Goal: Task Accomplishment & Management: Manage account settings

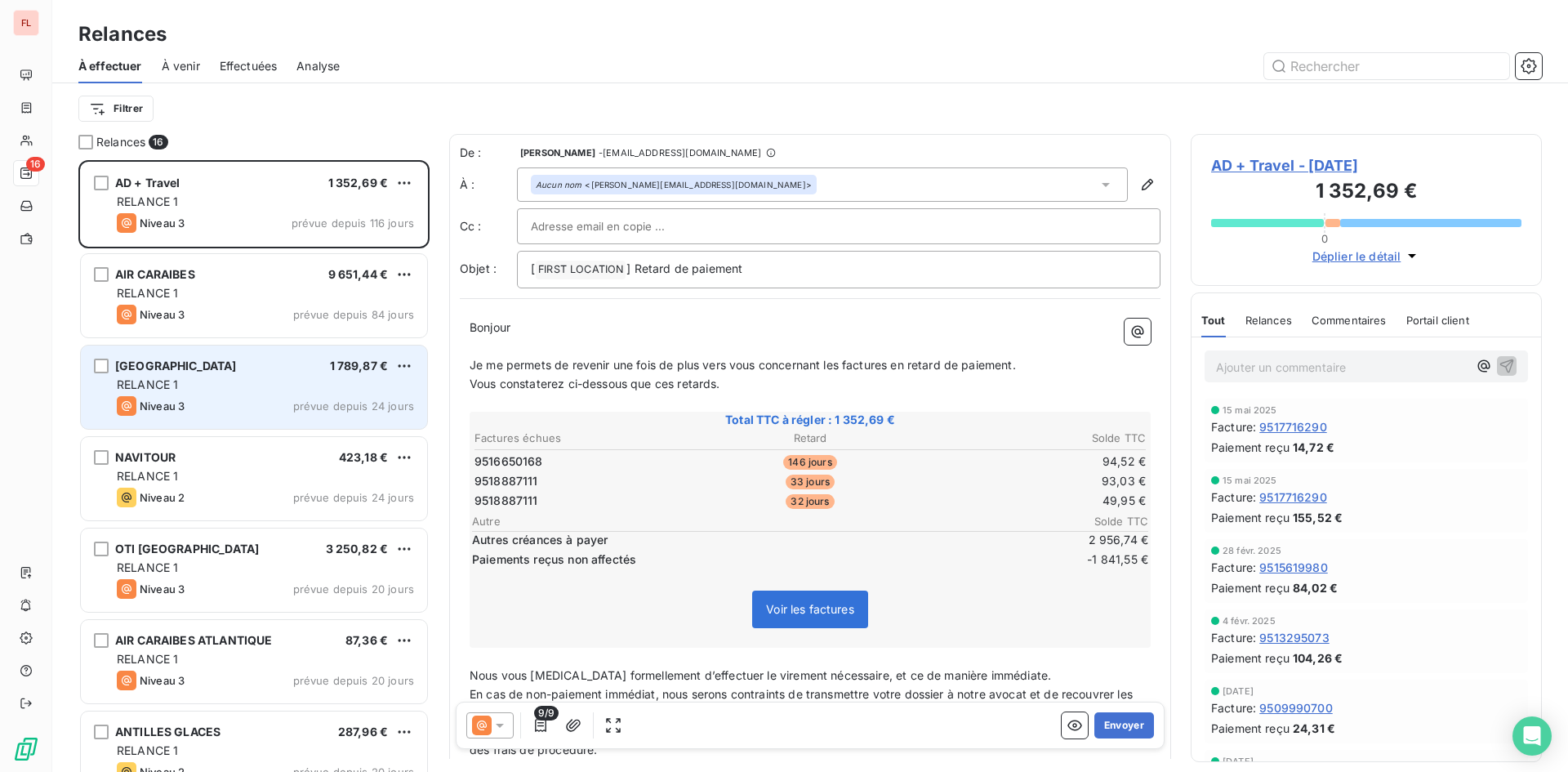
click at [222, 392] on div "GUIBAN ANTILLES 1 789,87 € RELANCE 1 Niveau 3 prévue depuis 24 jours" at bounding box center [254, 387] width 347 height 84
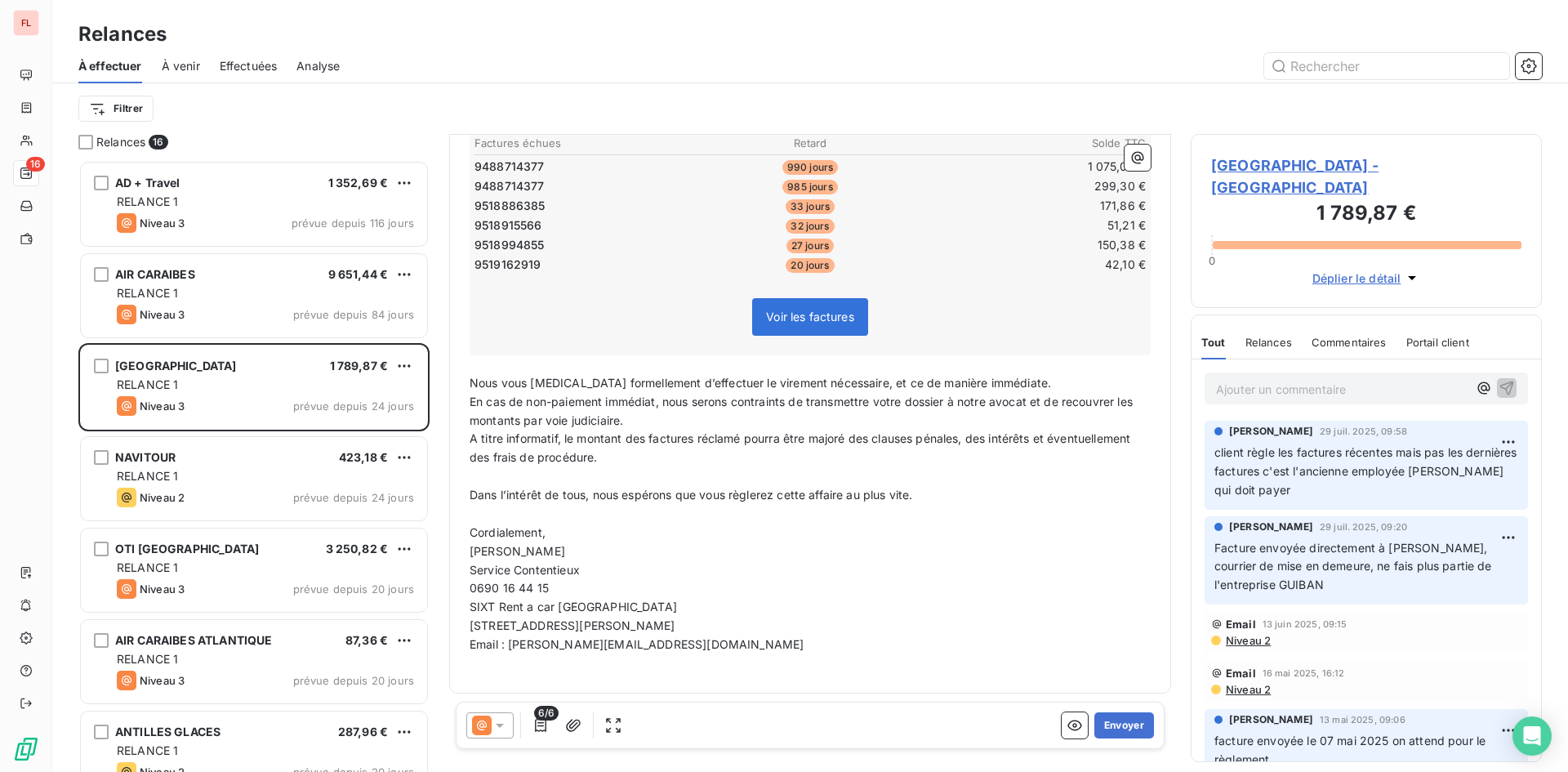
scroll to position [297, 0]
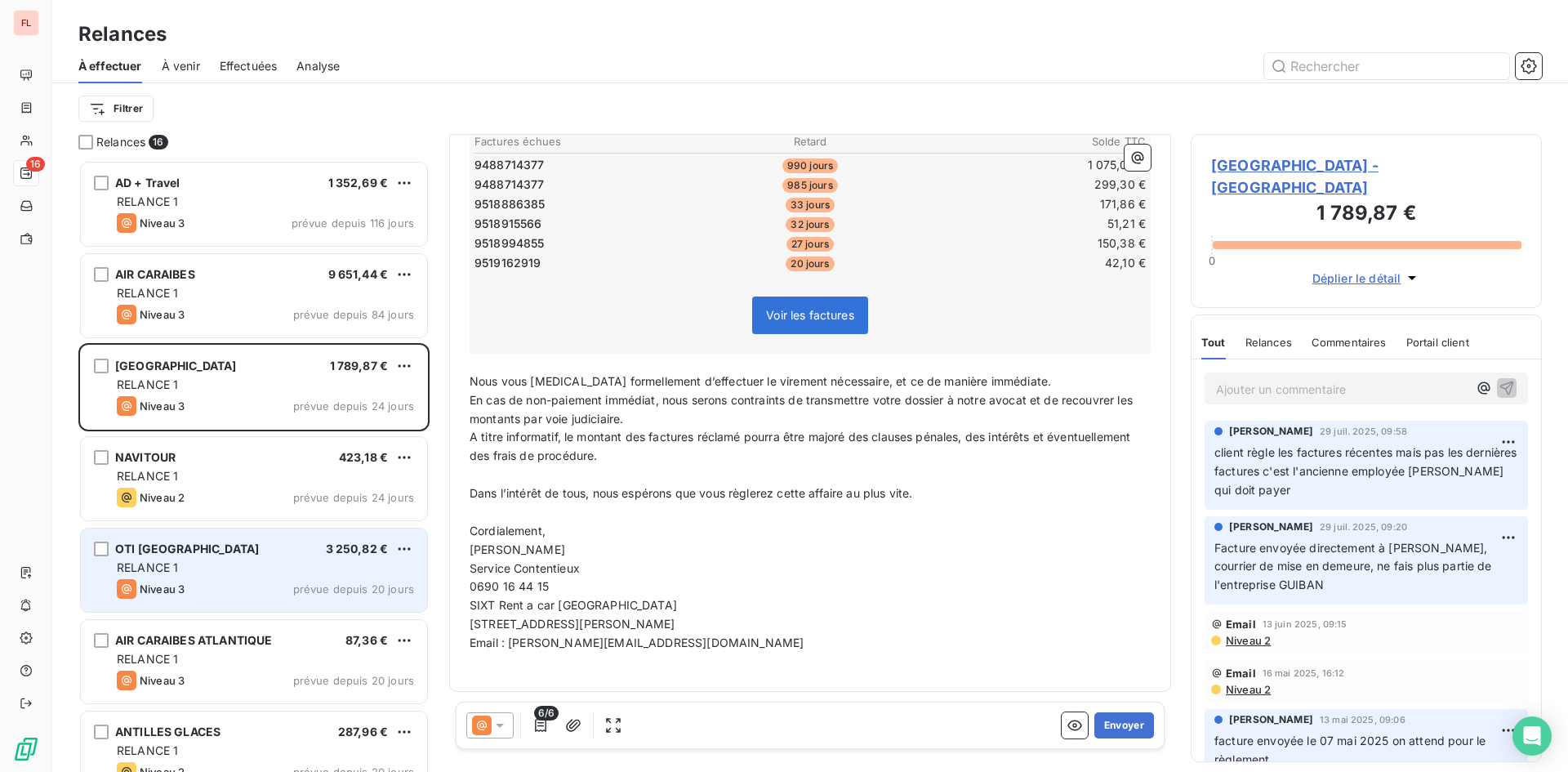
click at [355, 562] on div "RELANCE 1" at bounding box center [265, 568] width 297 height 17
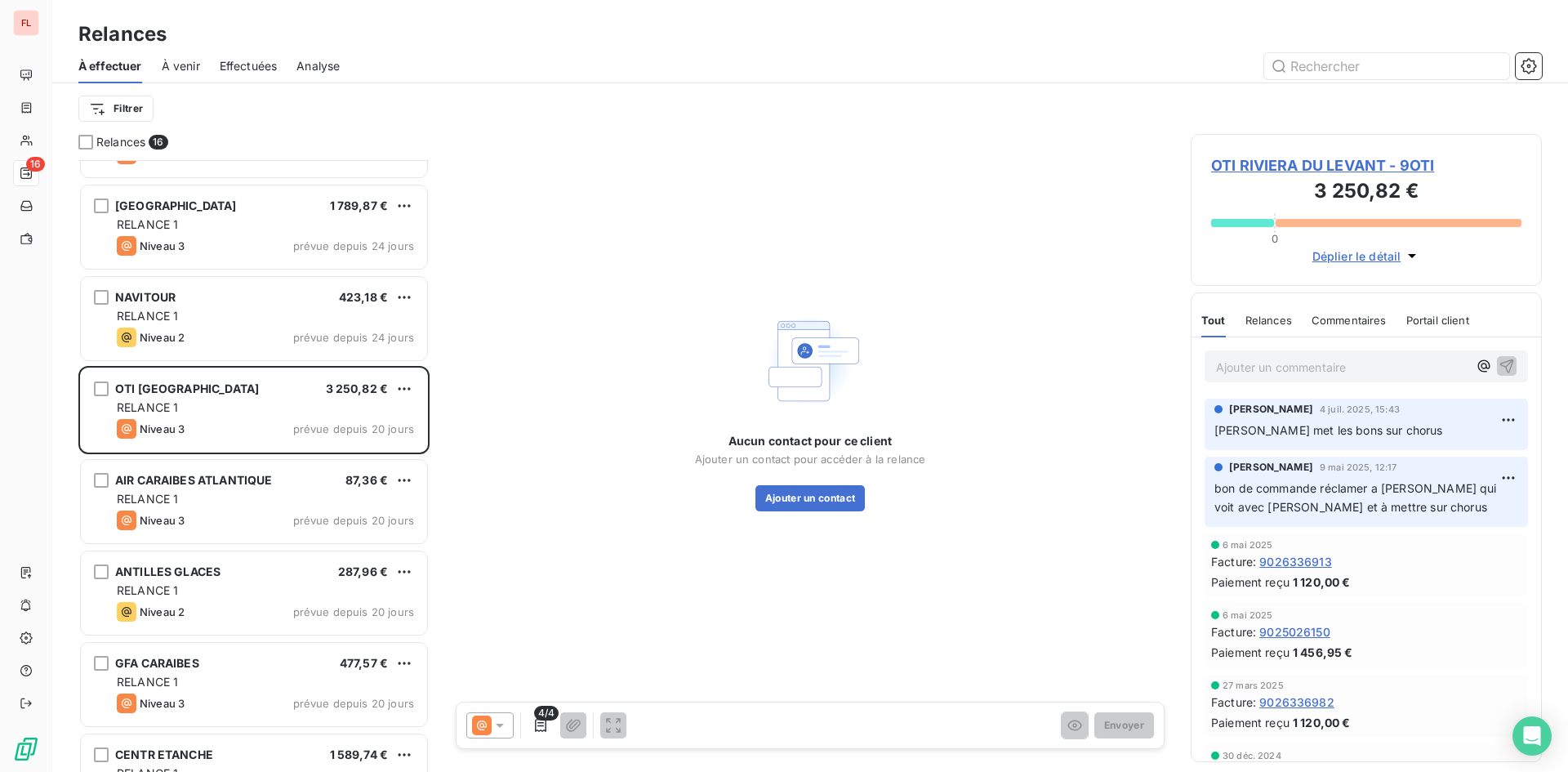
scroll to position [165, 0]
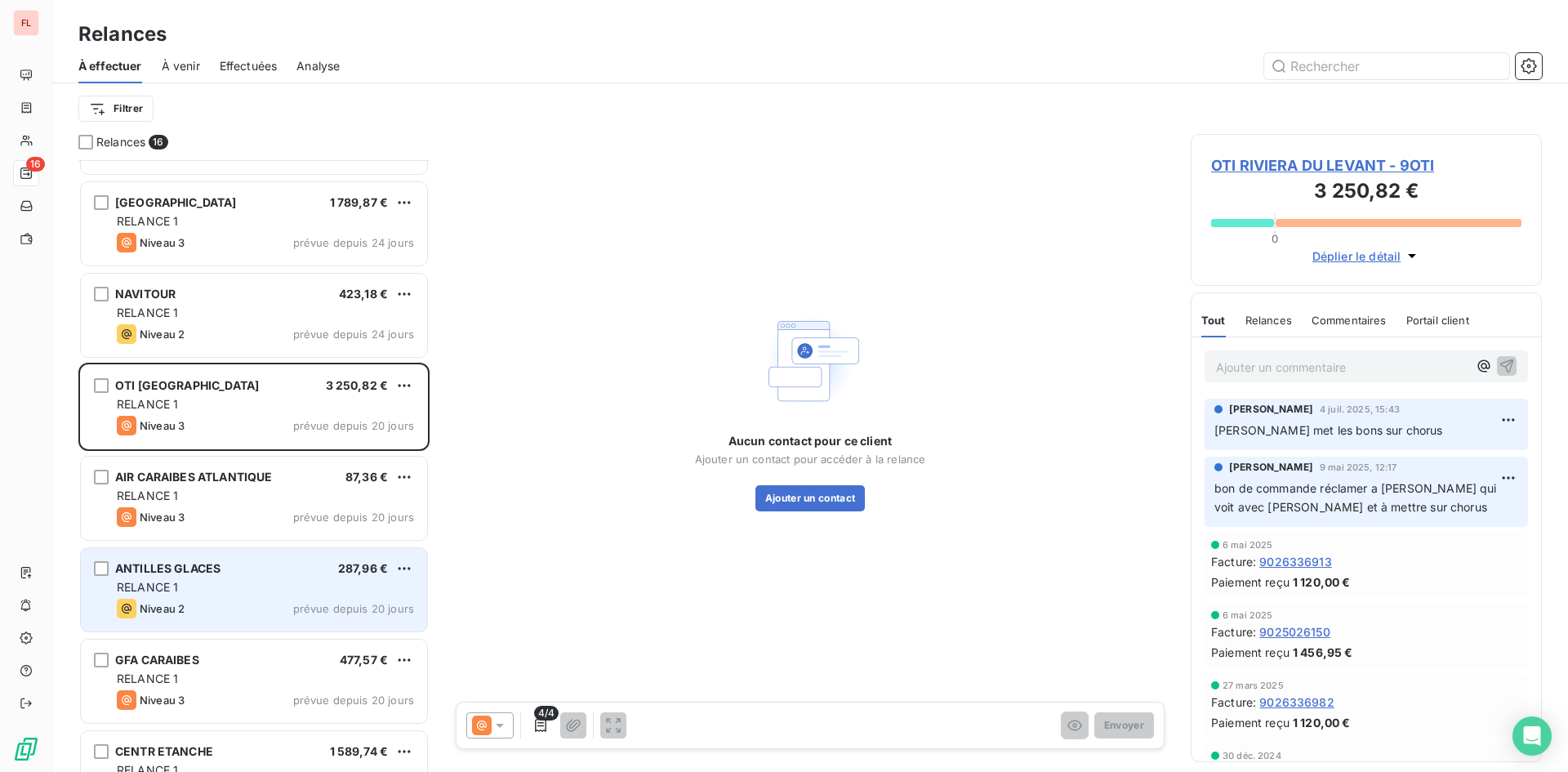
click at [347, 575] on div "287,96 €" at bounding box center [363, 569] width 50 height 17
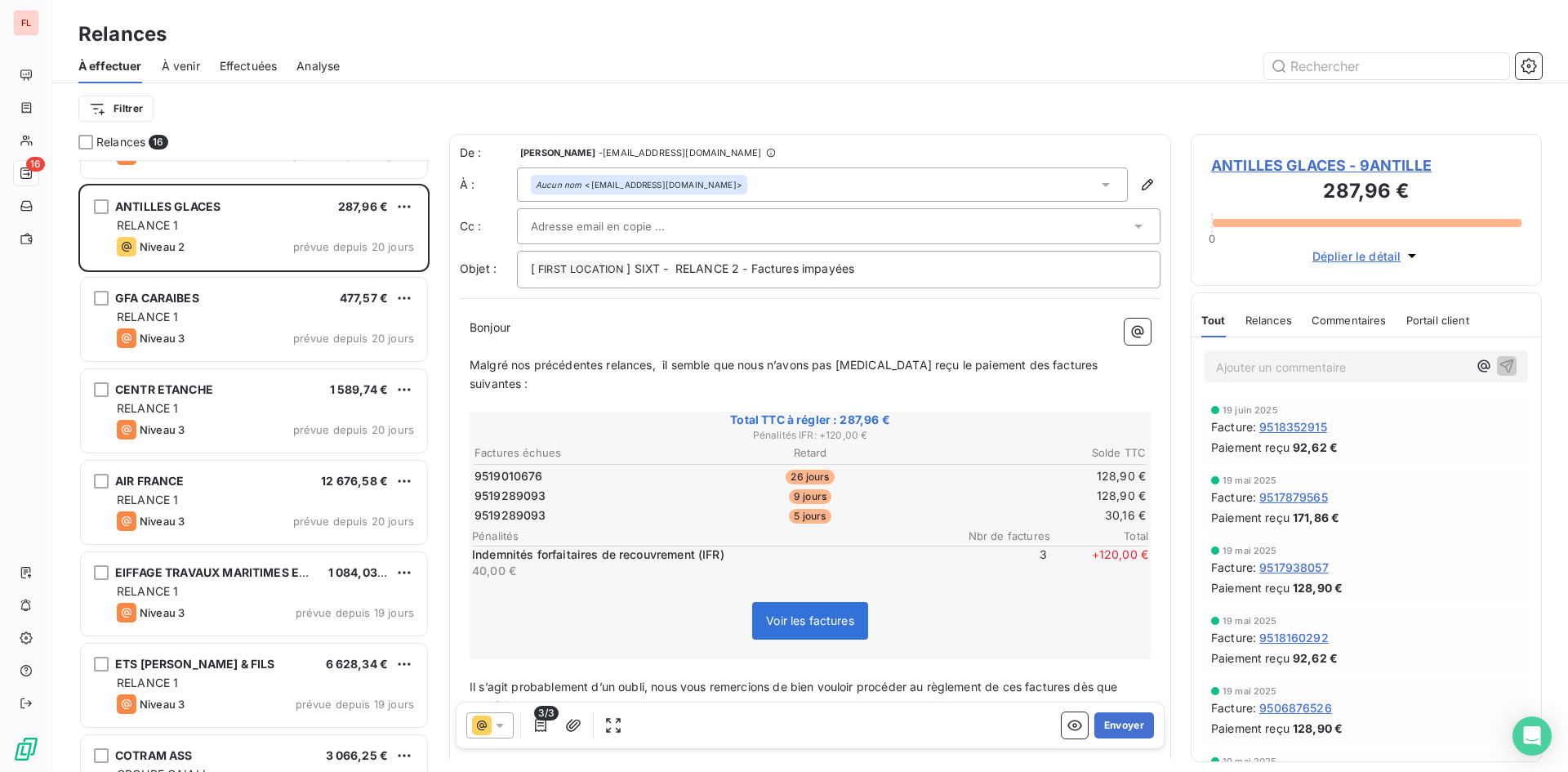
scroll to position [573, 0]
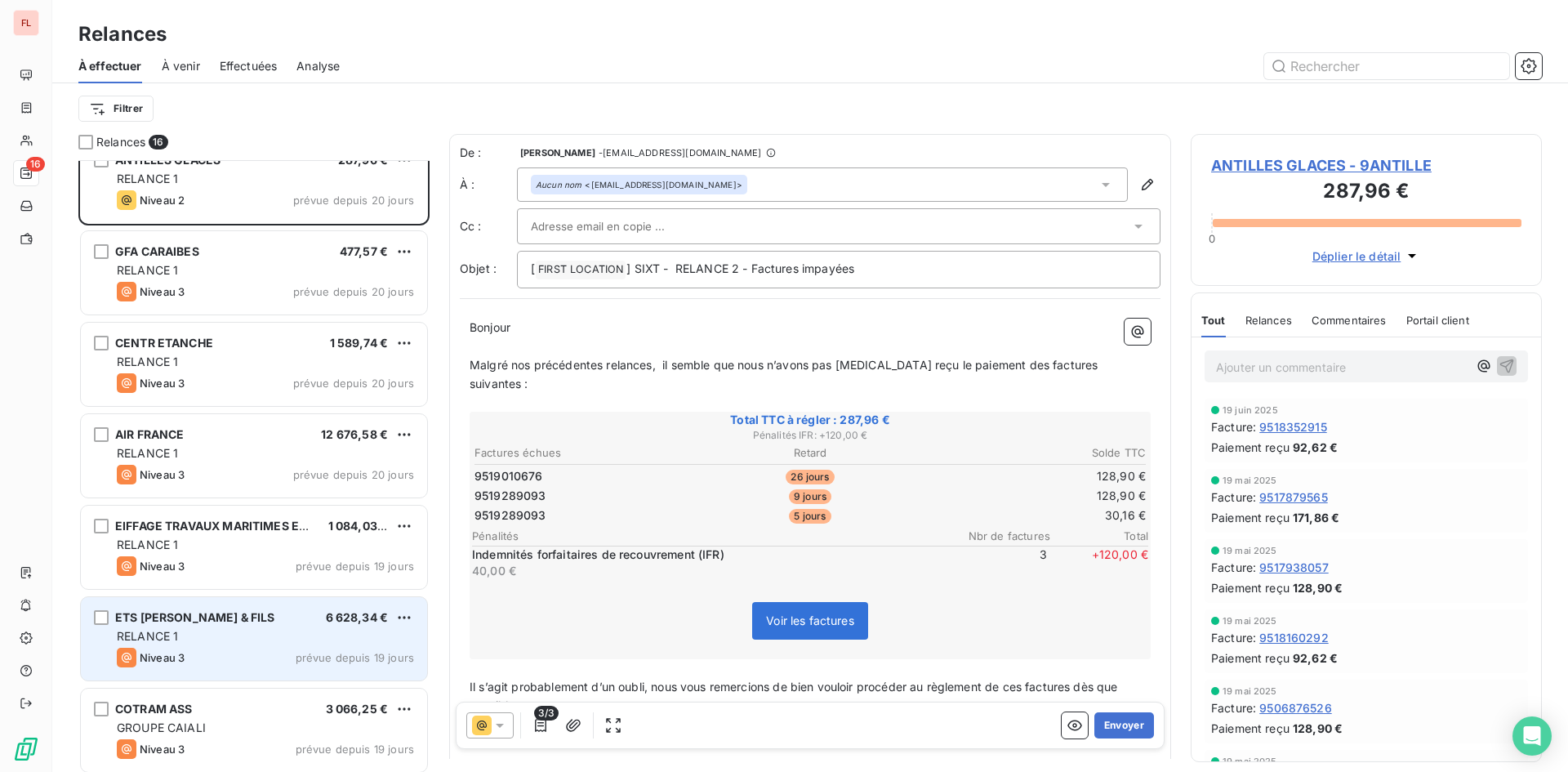
click at [312, 620] on div "ETS C.BLANDIN & FILS 6 628,34 €" at bounding box center [265, 618] width 297 height 15
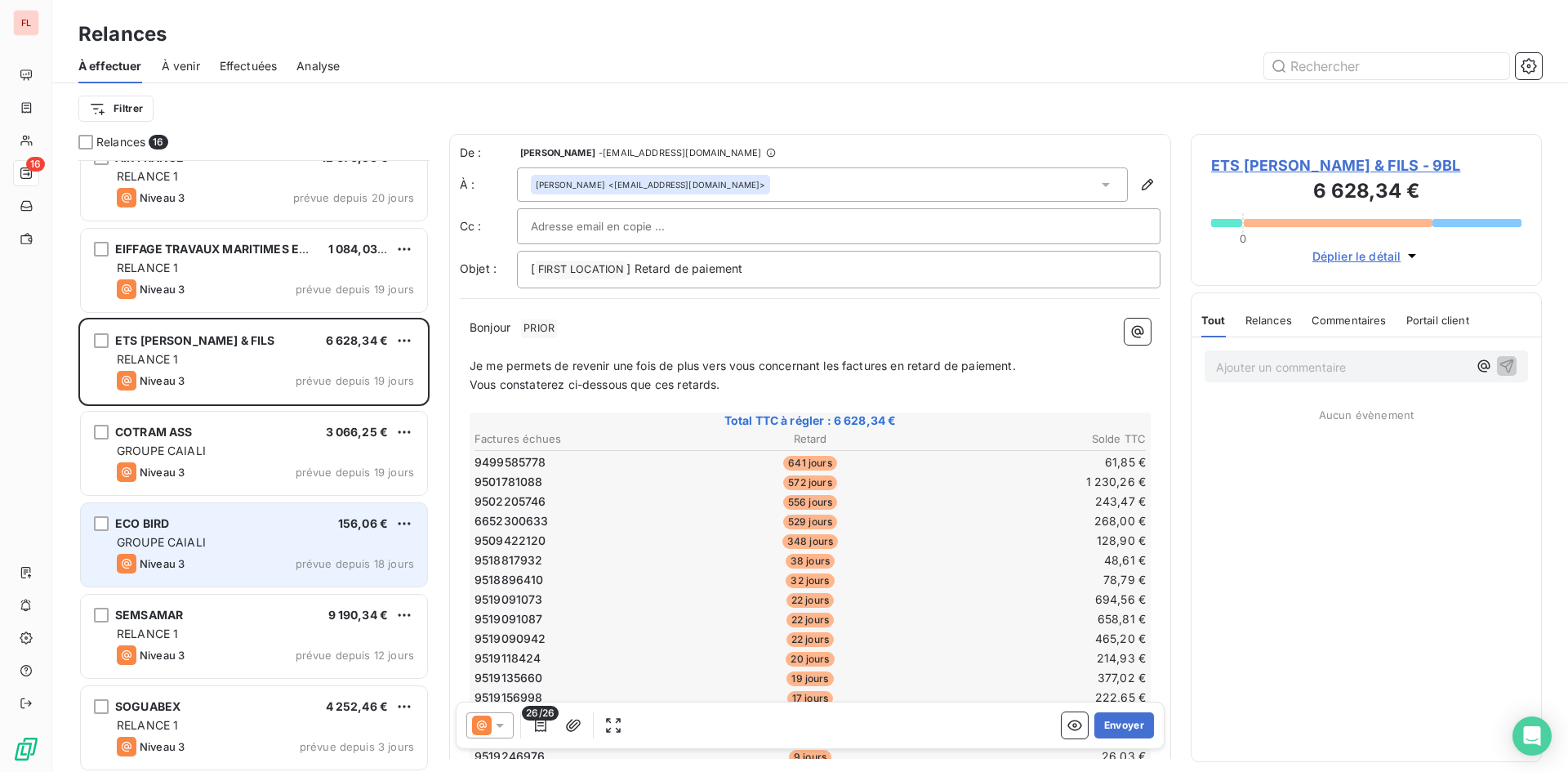
scroll to position [853, 0]
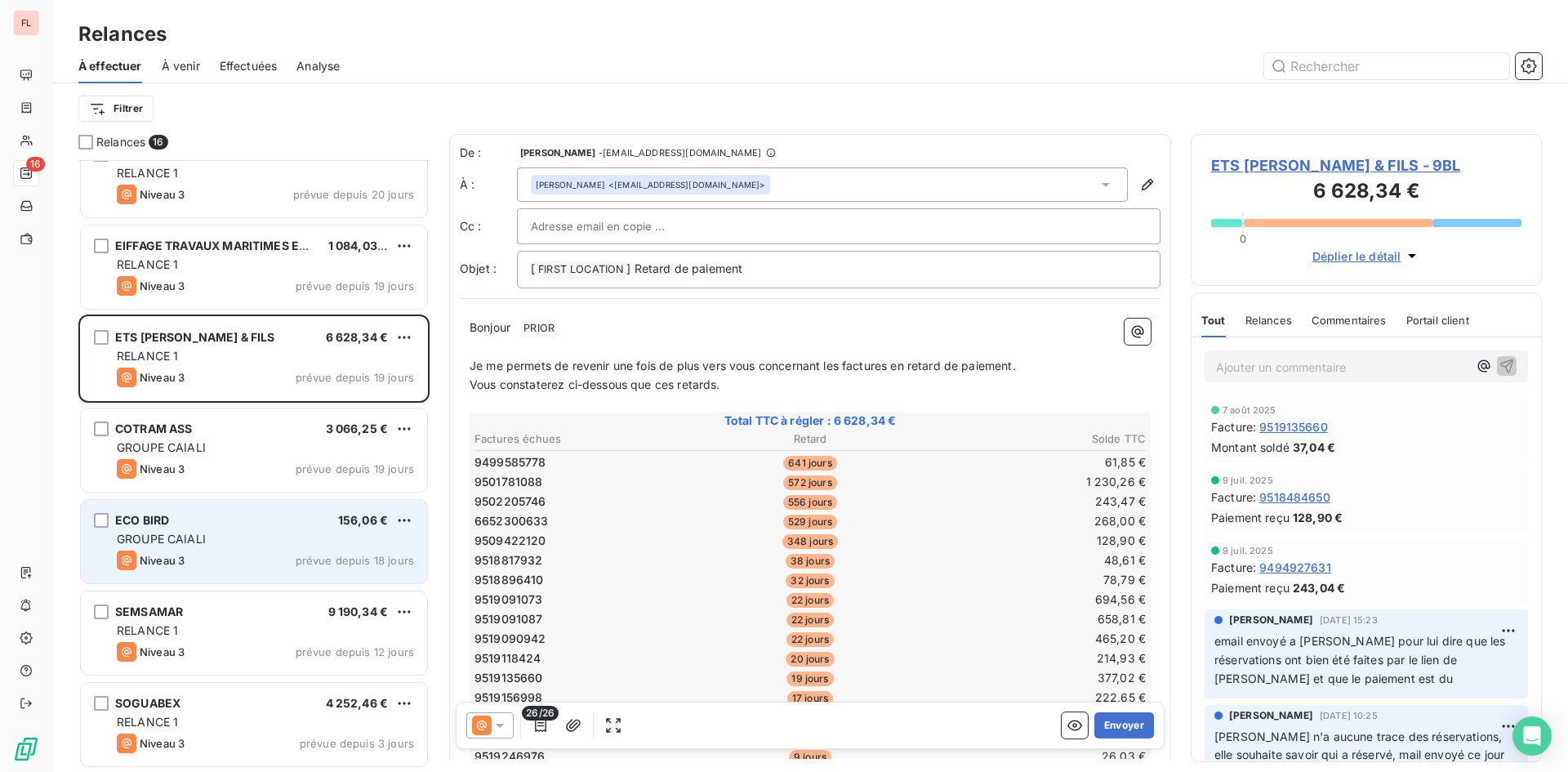
click at [347, 556] on span "prévue depuis 18 jours" at bounding box center [355, 560] width 119 height 13
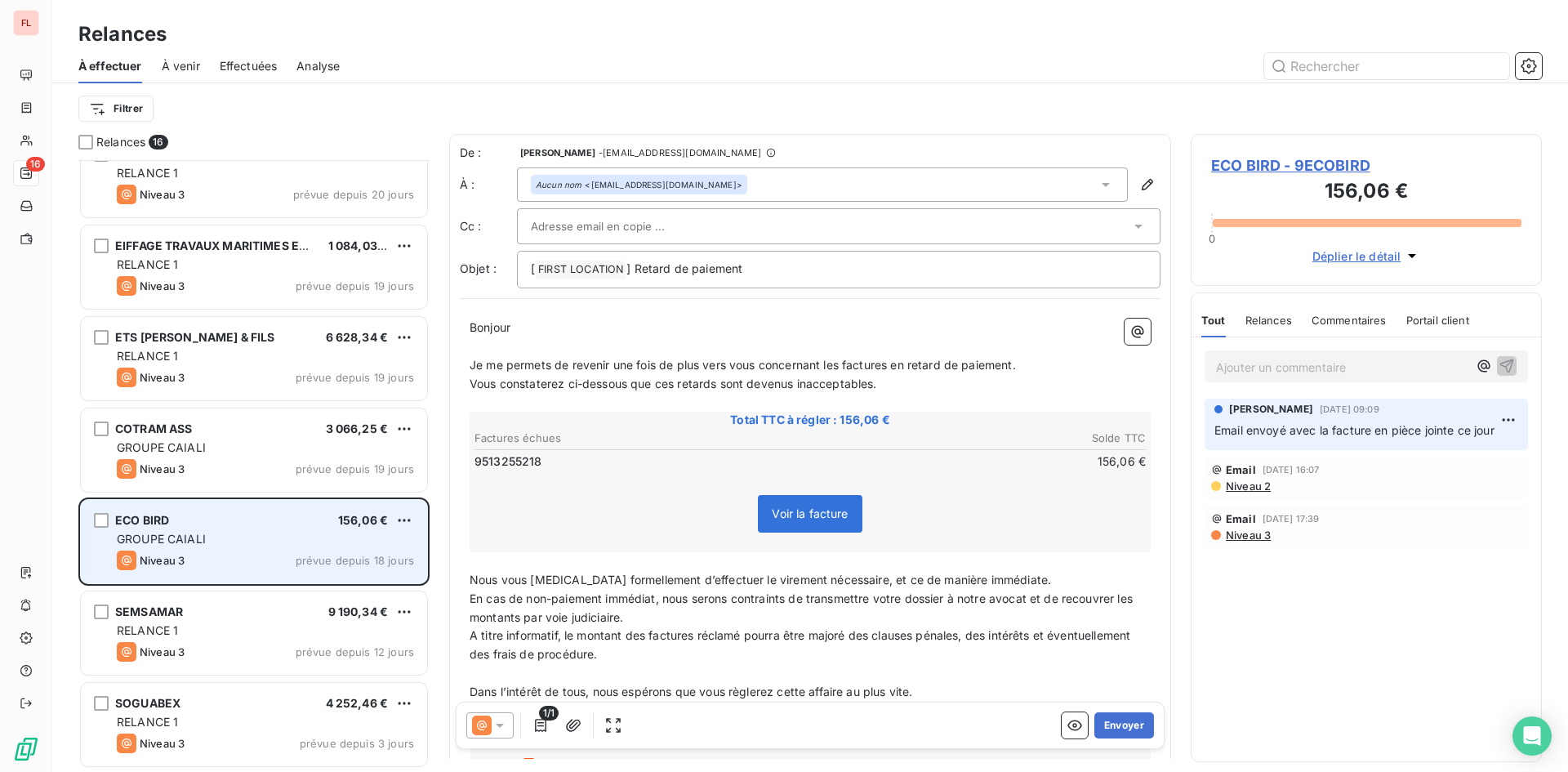
click at [359, 550] on div "ECO BIRD 156,06 € GROUPE CAIALI Niveau 3 prévue depuis 18 jours" at bounding box center [254, 541] width 347 height 84
click at [407, 517] on html "FL 16 Relances À effectuer À venir Effectuées Analyse Filtrer Relances 16 CENTR…" at bounding box center [784, 386] width 1568 height 772
click at [390, 548] on div "Replanifier cette action" at bounding box center [333, 552] width 146 height 26
select select "7"
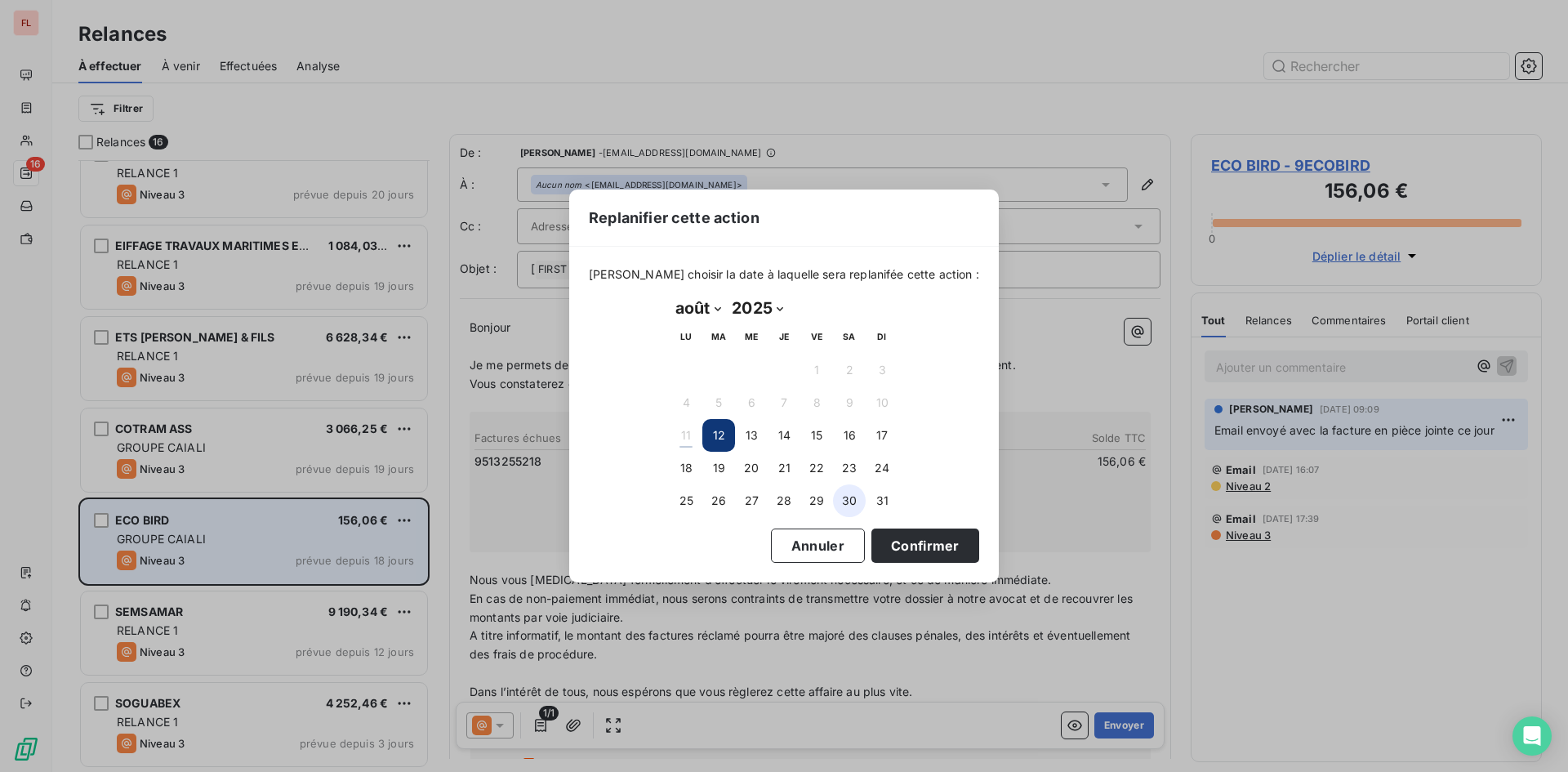
click at [844, 497] on button "30" at bounding box center [849, 501] width 33 height 33
click at [915, 539] on button "Confirmer" at bounding box center [925, 545] width 108 height 34
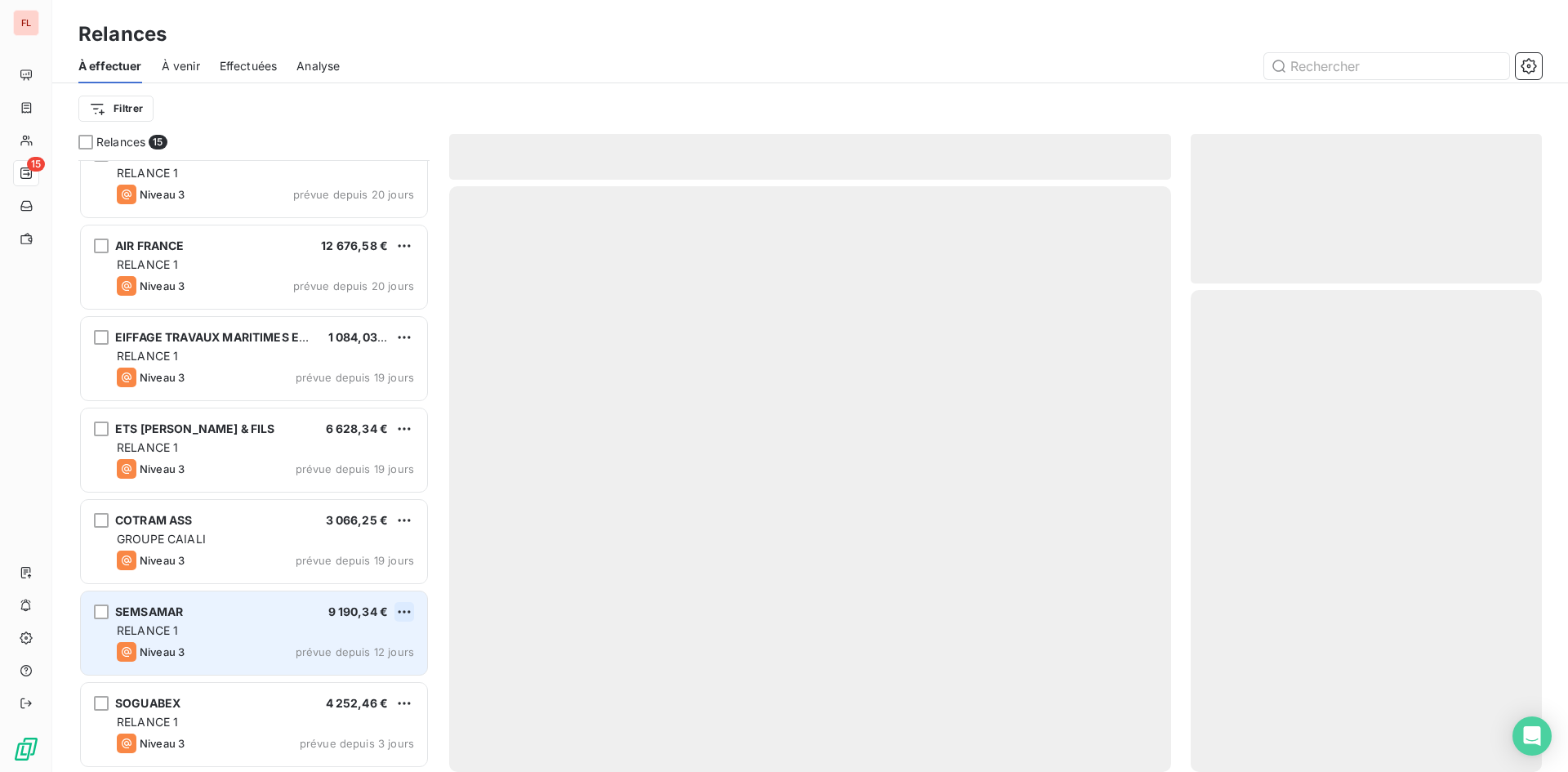
scroll to position [760, 0]
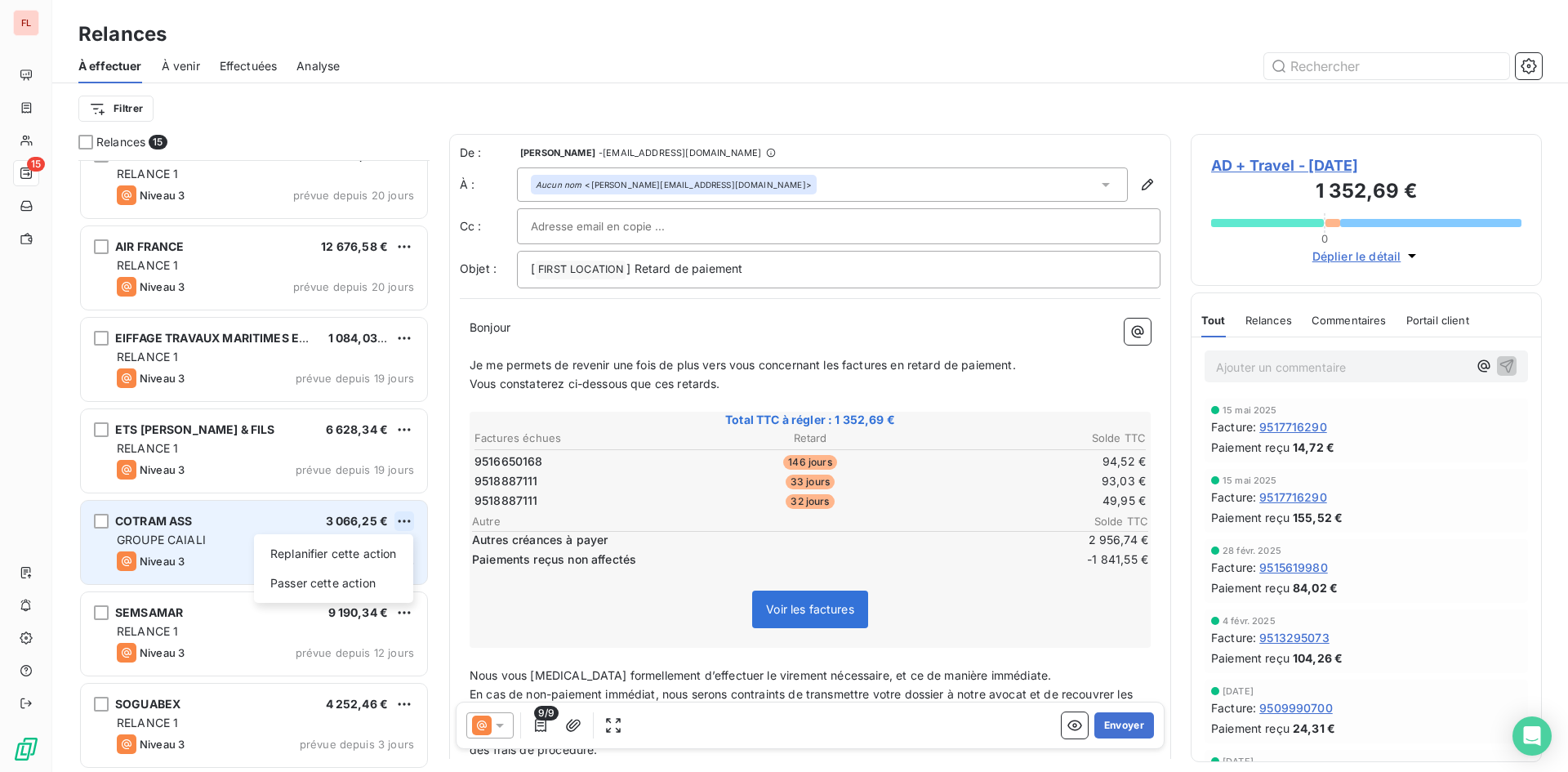
click at [406, 524] on html "FL 15 Relances À effectuer À venir Effectuées Analyse Filtrer Relances 15 AD + …" at bounding box center [784, 386] width 1568 height 772
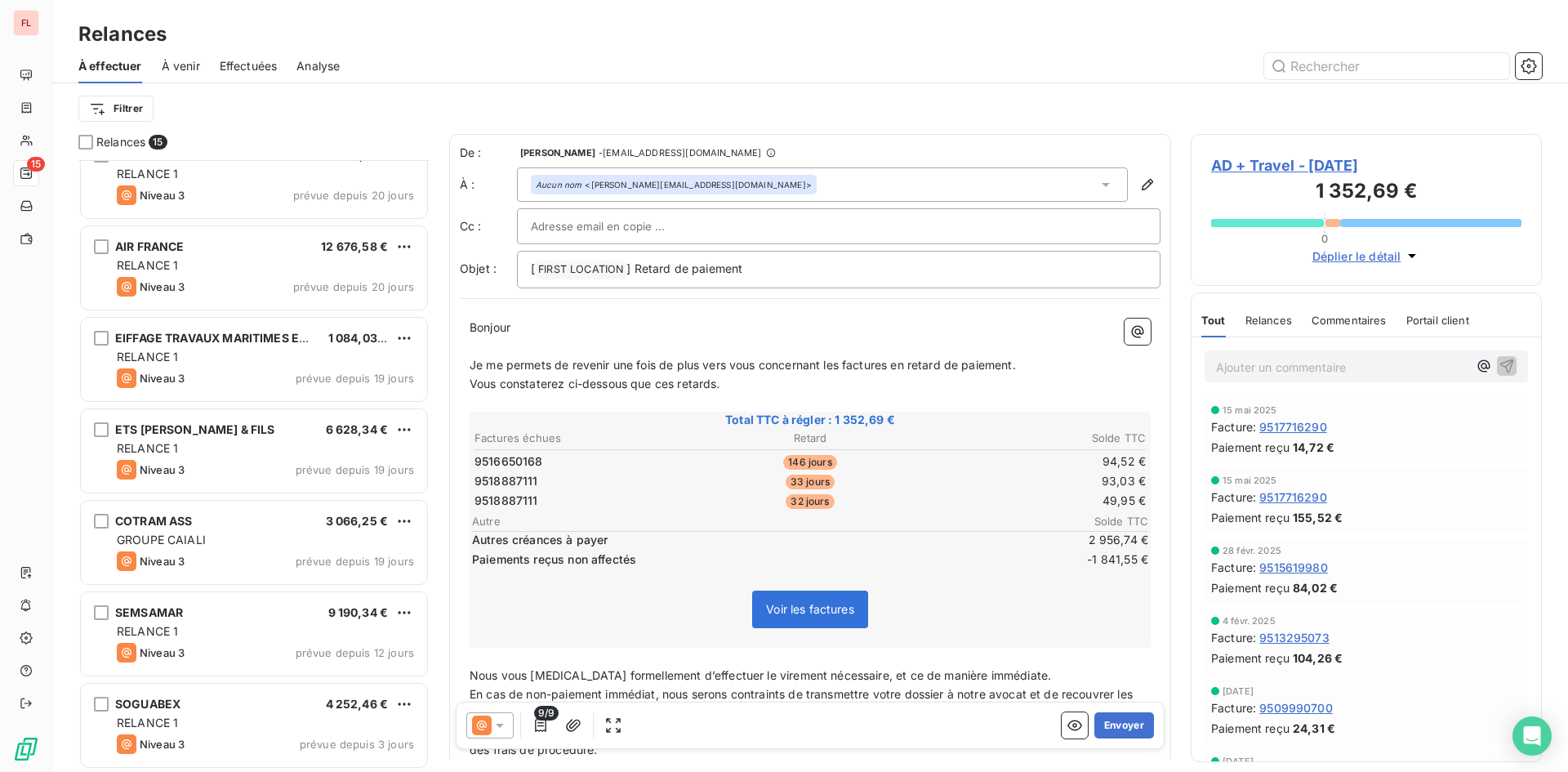
click at [406, 516] on html "FL 15 Relances À effectuer À venir Effectuées Analyse Filtrer Relances 15 AD + …" at bounding box center [784, 386] width 1568 height 772
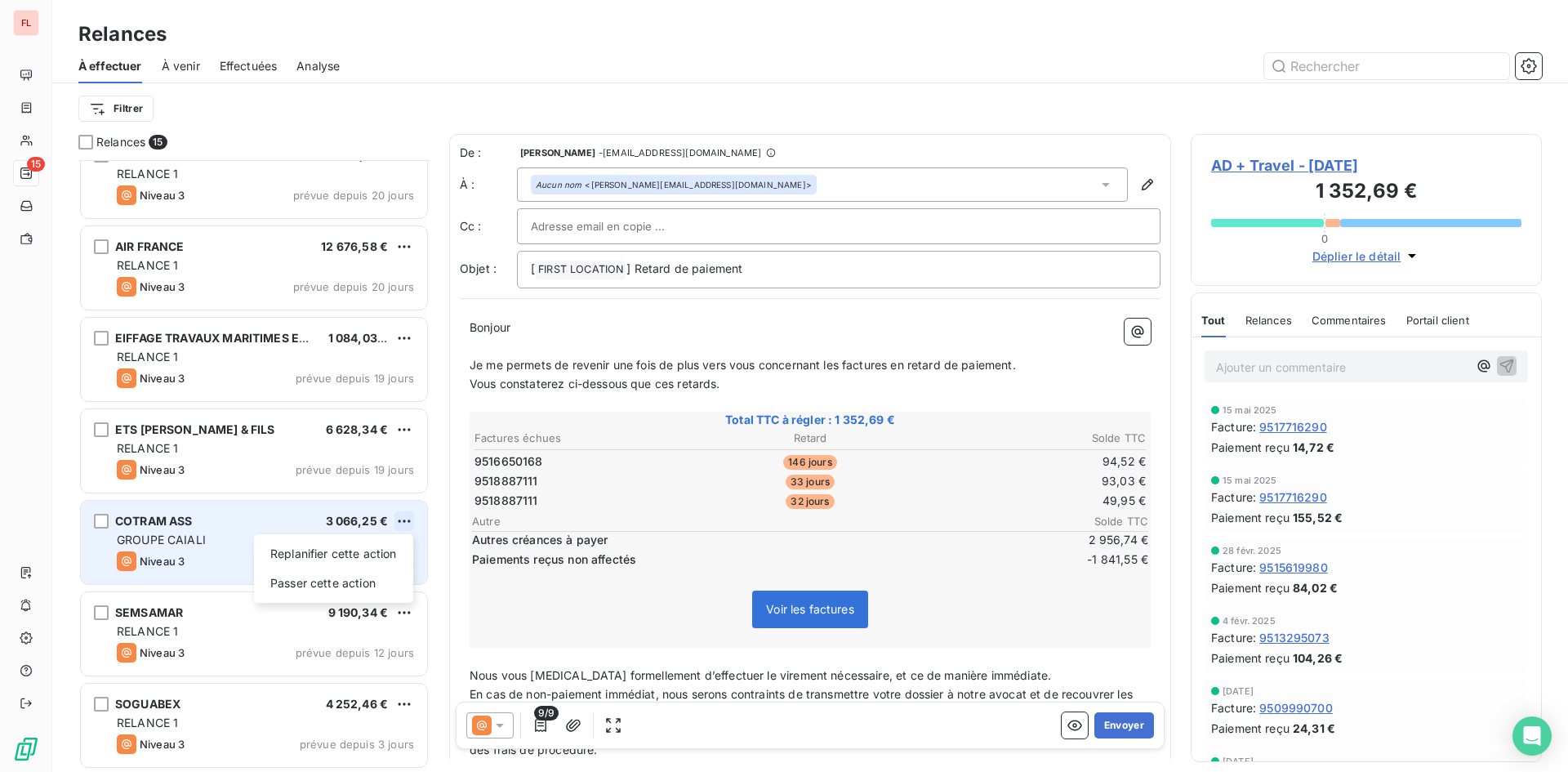
click at [405, 515] on html "FL 15 Relances À effectuer À venir Effectuées Analyse Filtrer Relances 15 AD + …" at bounding box center [784, 386] width 1568 height 772
click at [385, 545] on div "Replanifier cette action" at bounding box center [333, 553] width 146 height 26
select select "7"
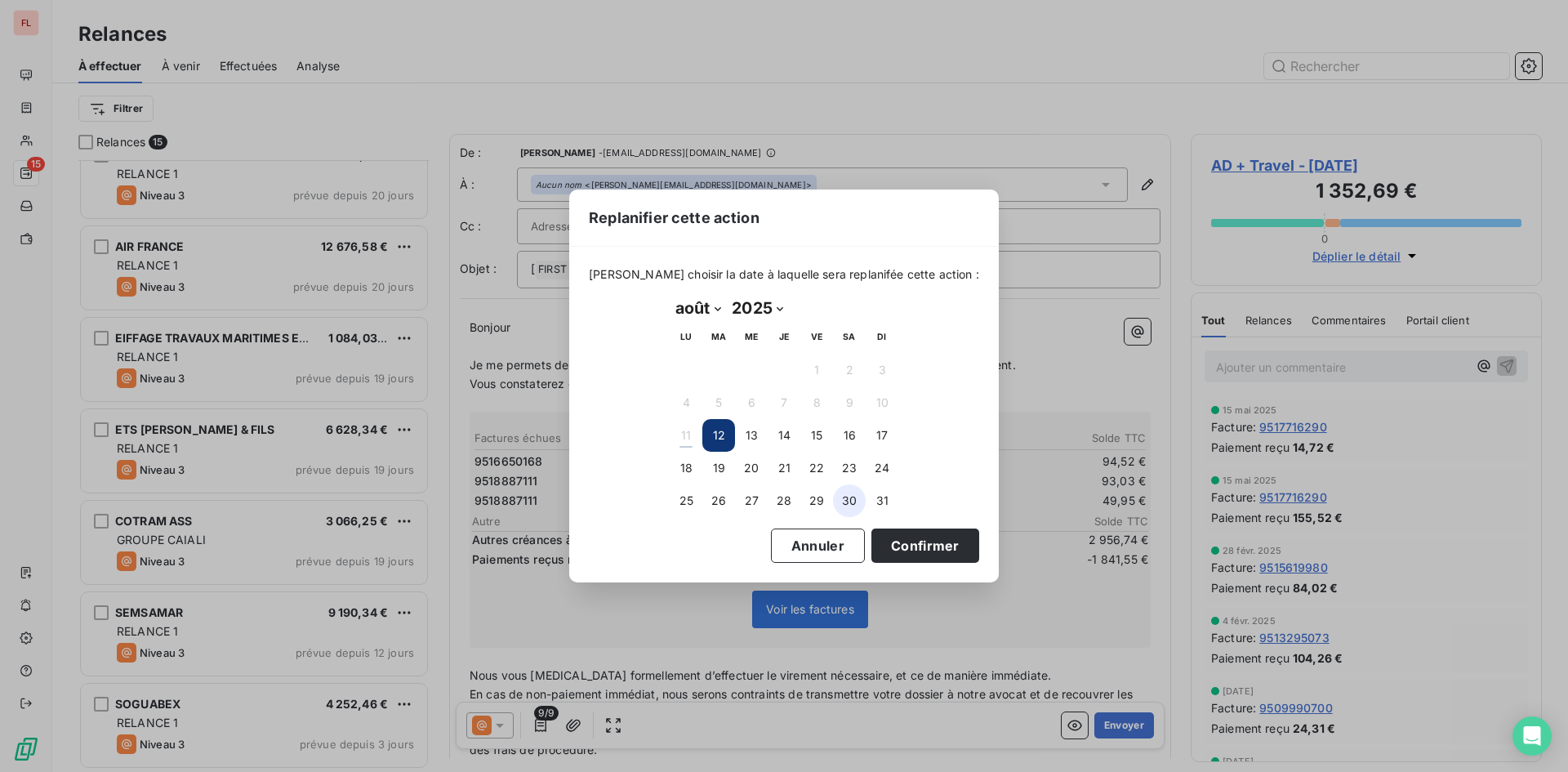
click at [853, 500] on button "30" at bounding box center [849, 501] width 33 height 33
click at [883, 530] on button "Confirmer" at bounding box center [925, 545] width 108 height 34
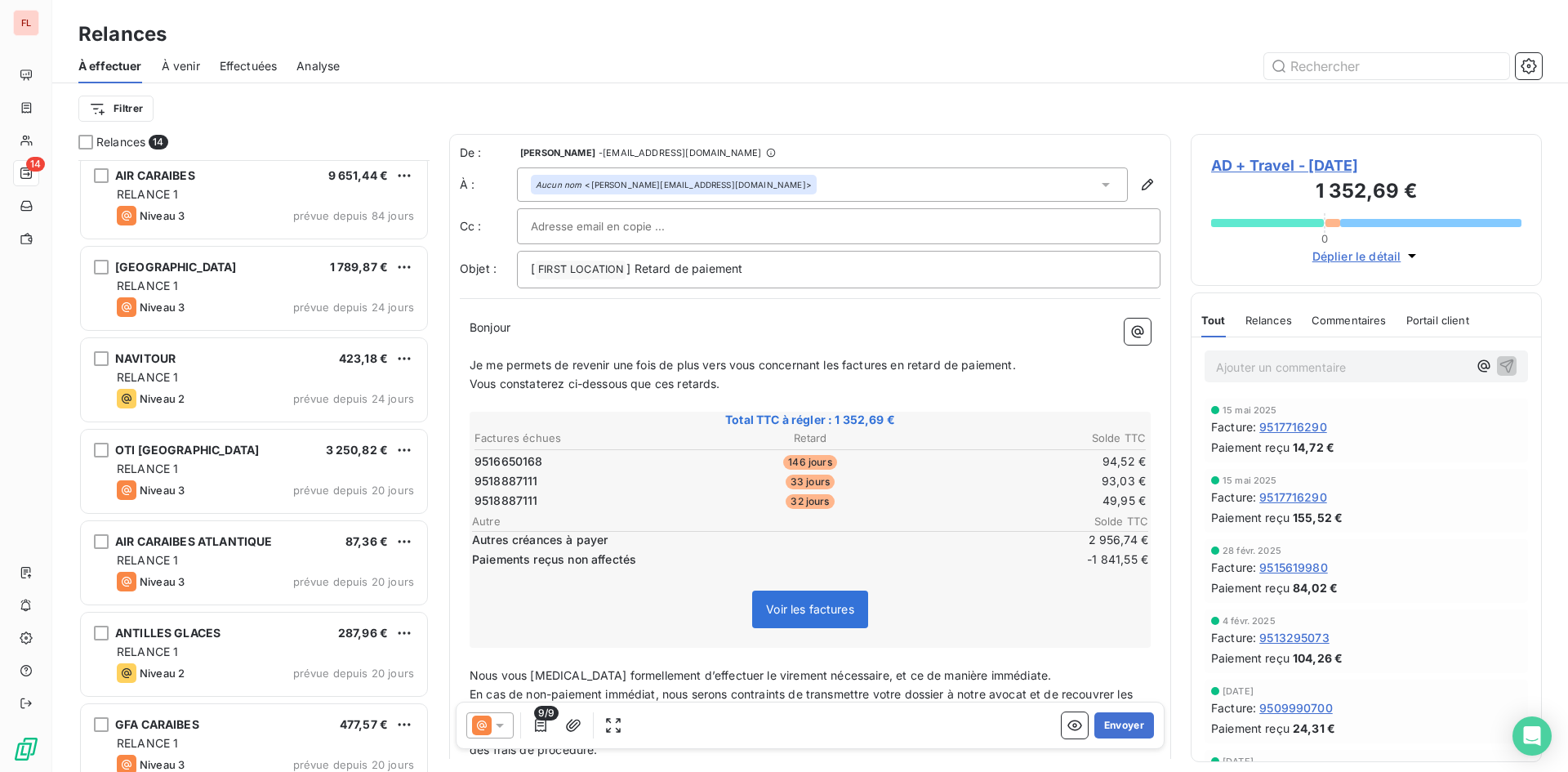
scroll to position [98, 0]
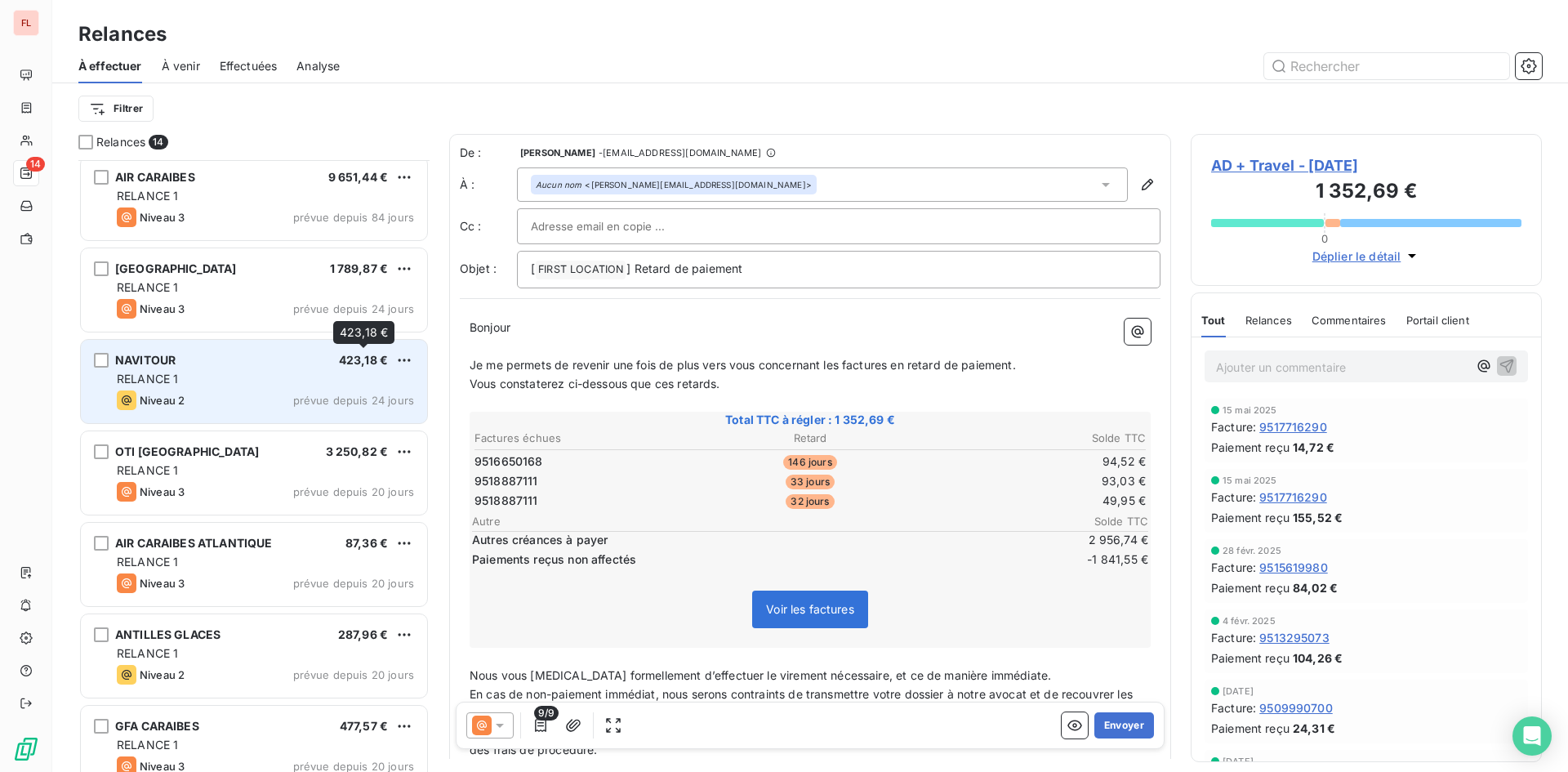
click at [361, 356] on span "423,18 €" at bounding box center [363, 359] width 49 height 14
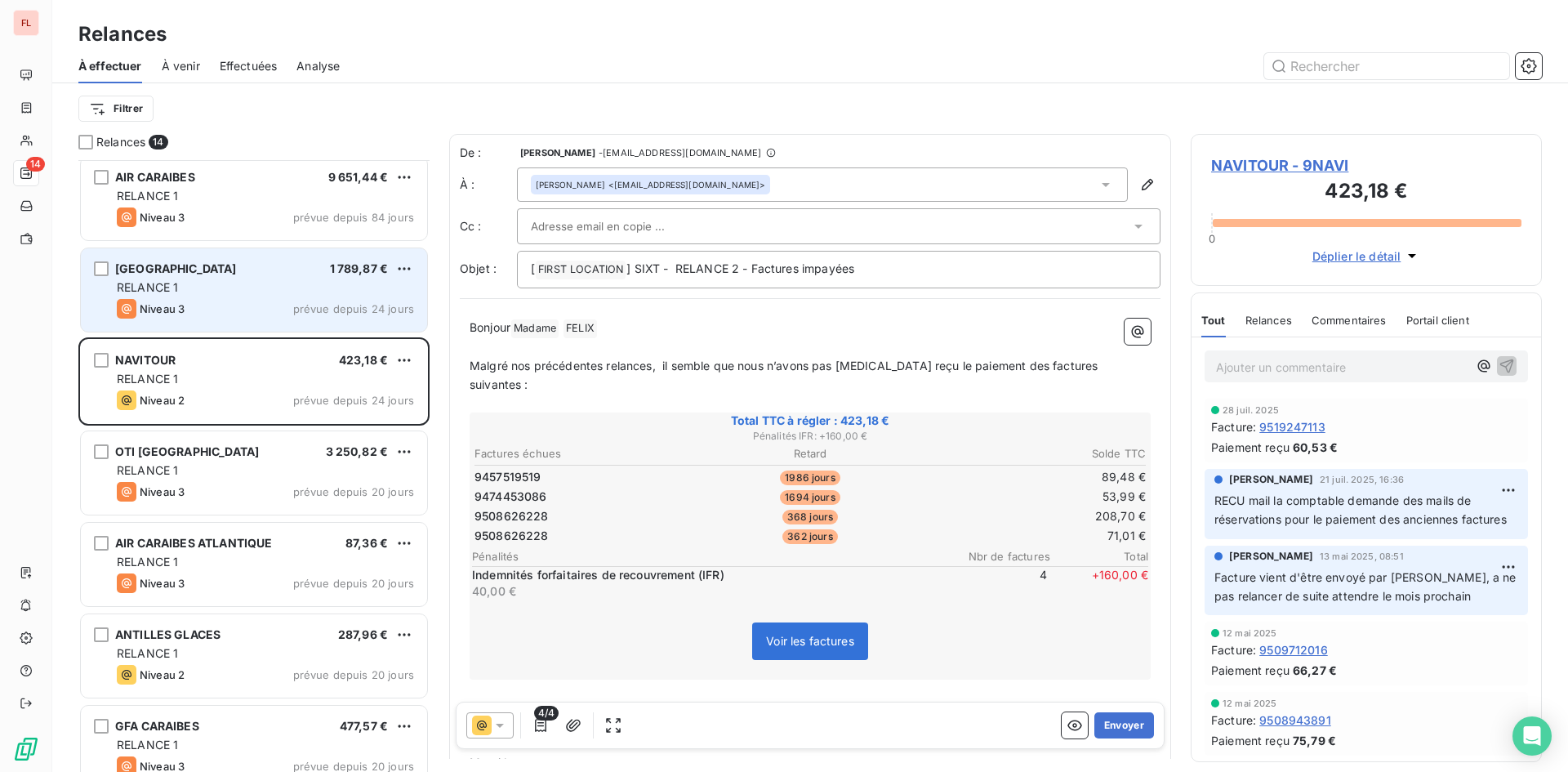
click at [294, 284] on div "RELANCE 1" at bounding box center [265, 288] width 297 height 17
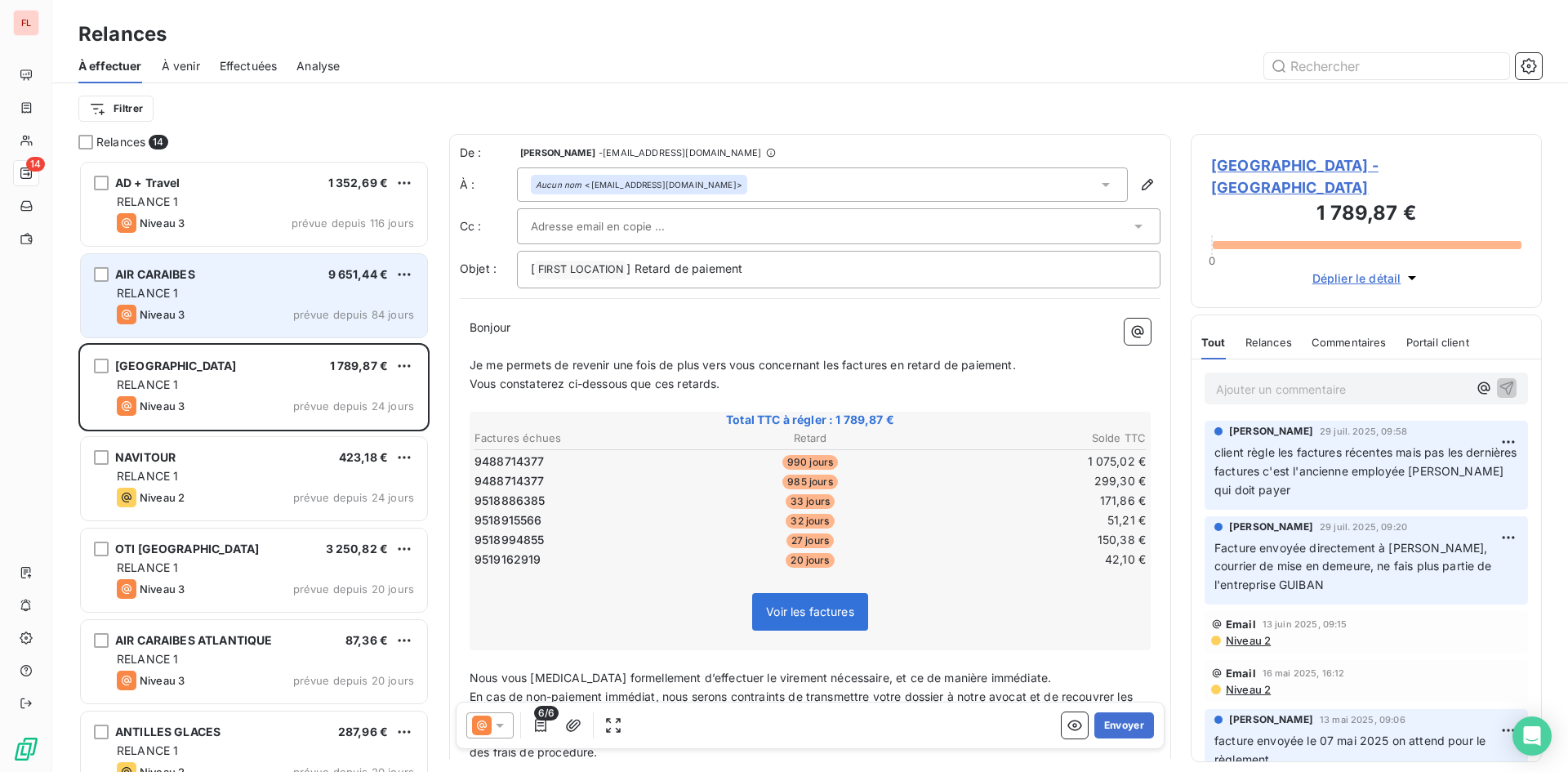
click at [393, 290] on div "RELANCE 1" at bounding box center [265, 293] width 297 height 17
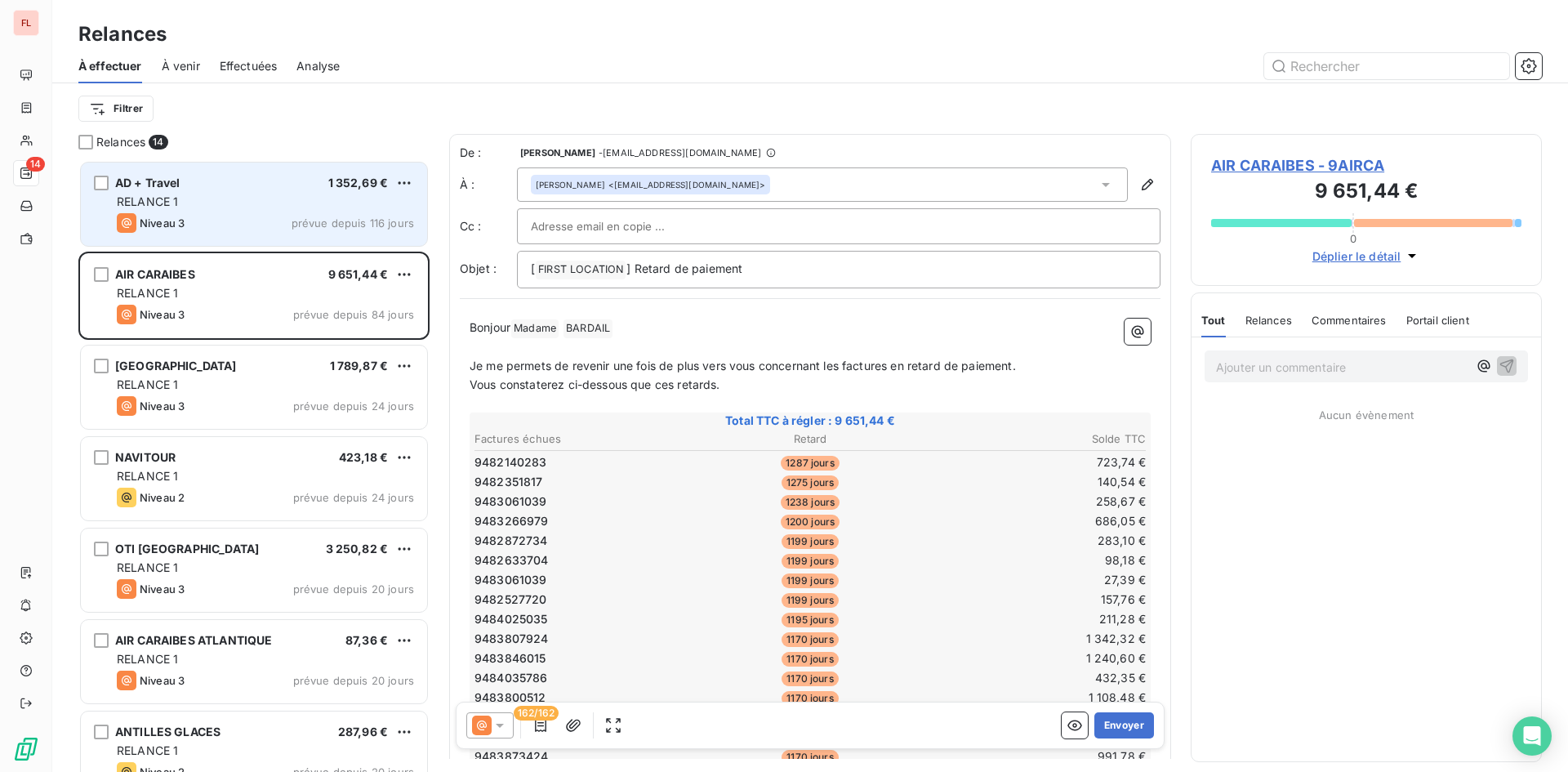
click at [360, 215] on div "Niveau 3 prévue depuis 116 jours" at bounding box center [265, 222] width 297 height 19
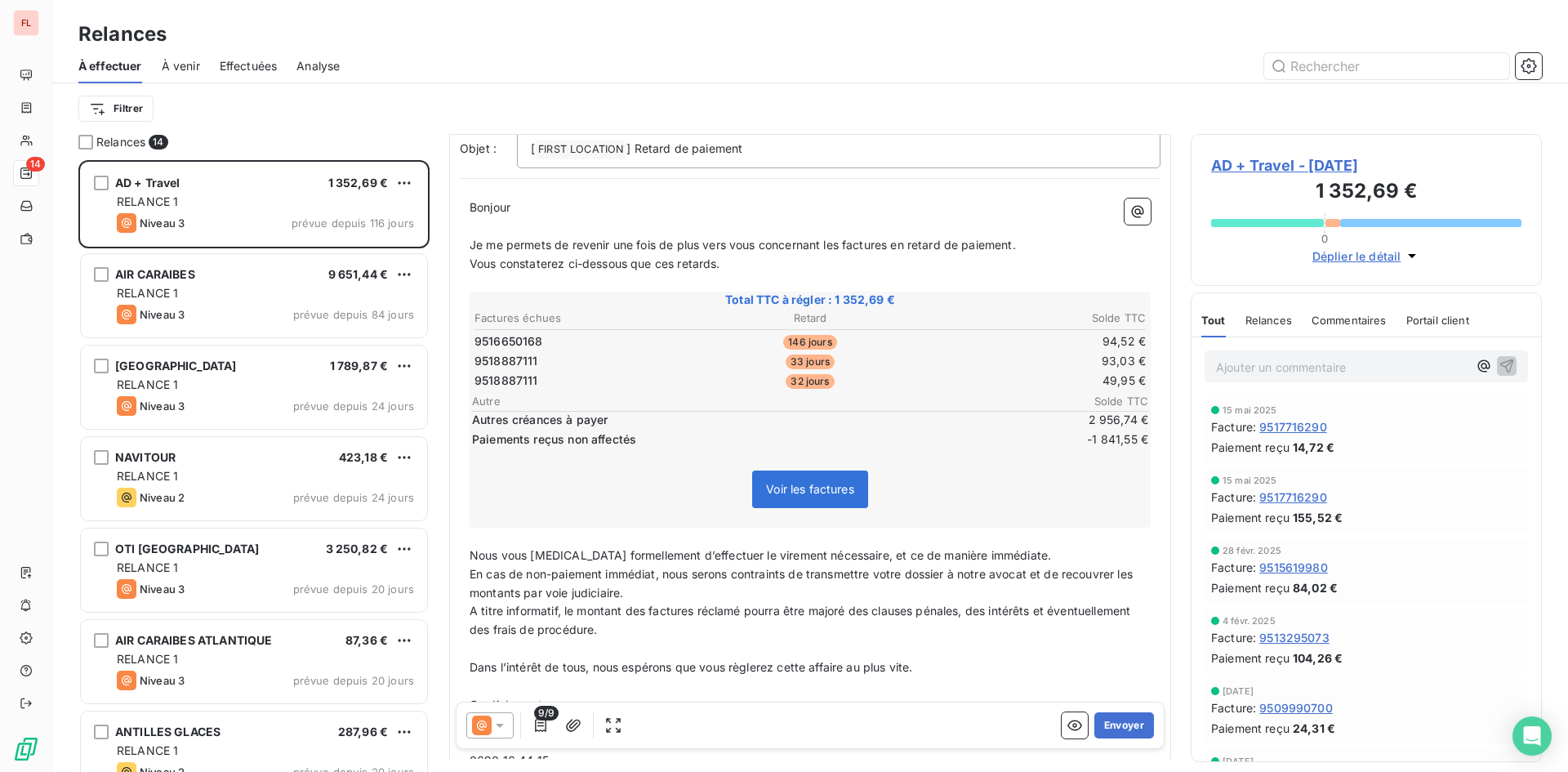
scroll to position [245, 0]
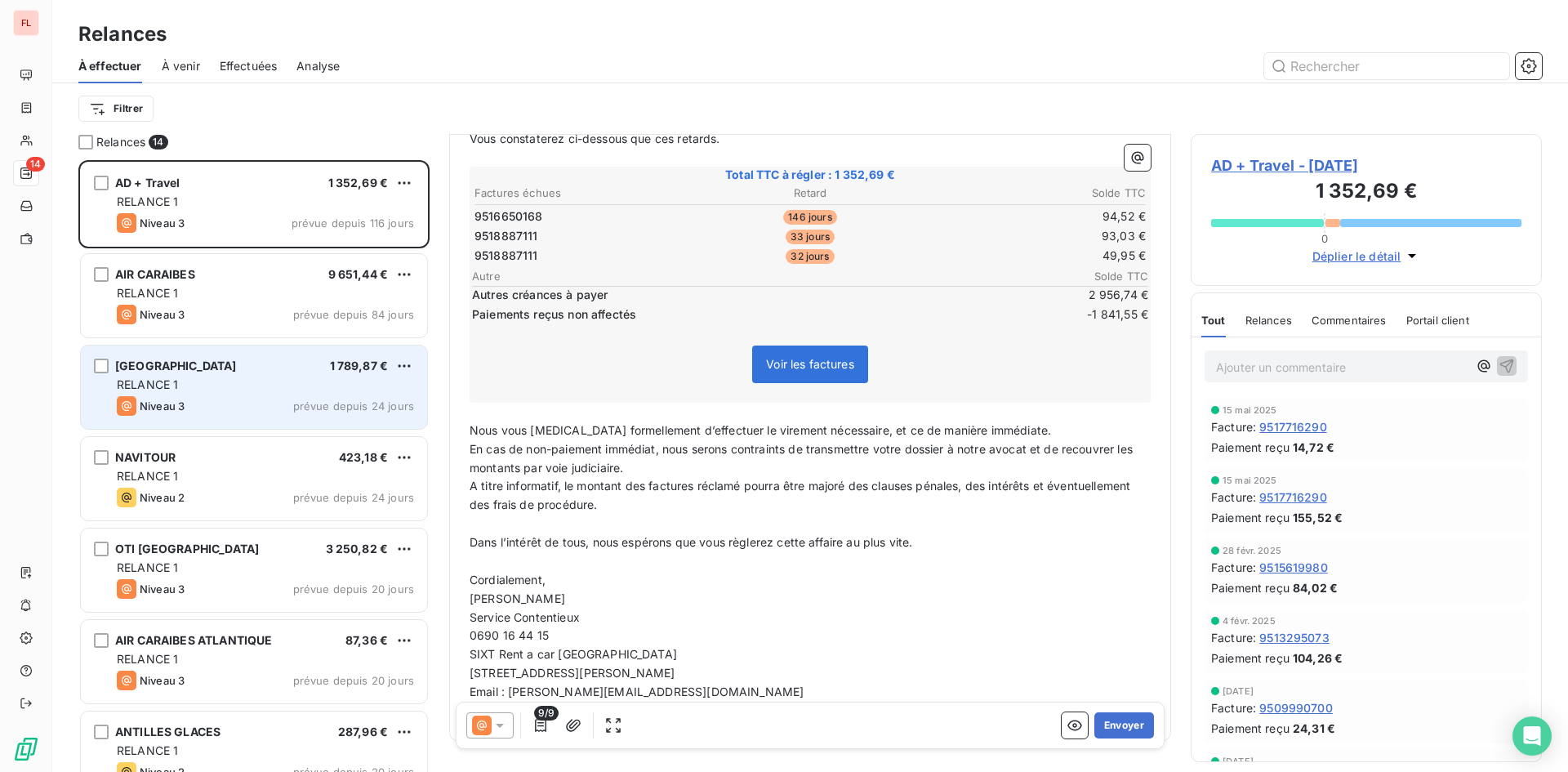
click at [352, 400] on span "prévue depuis 24 jours" at bounding box center [354, 406] width 121 height 13
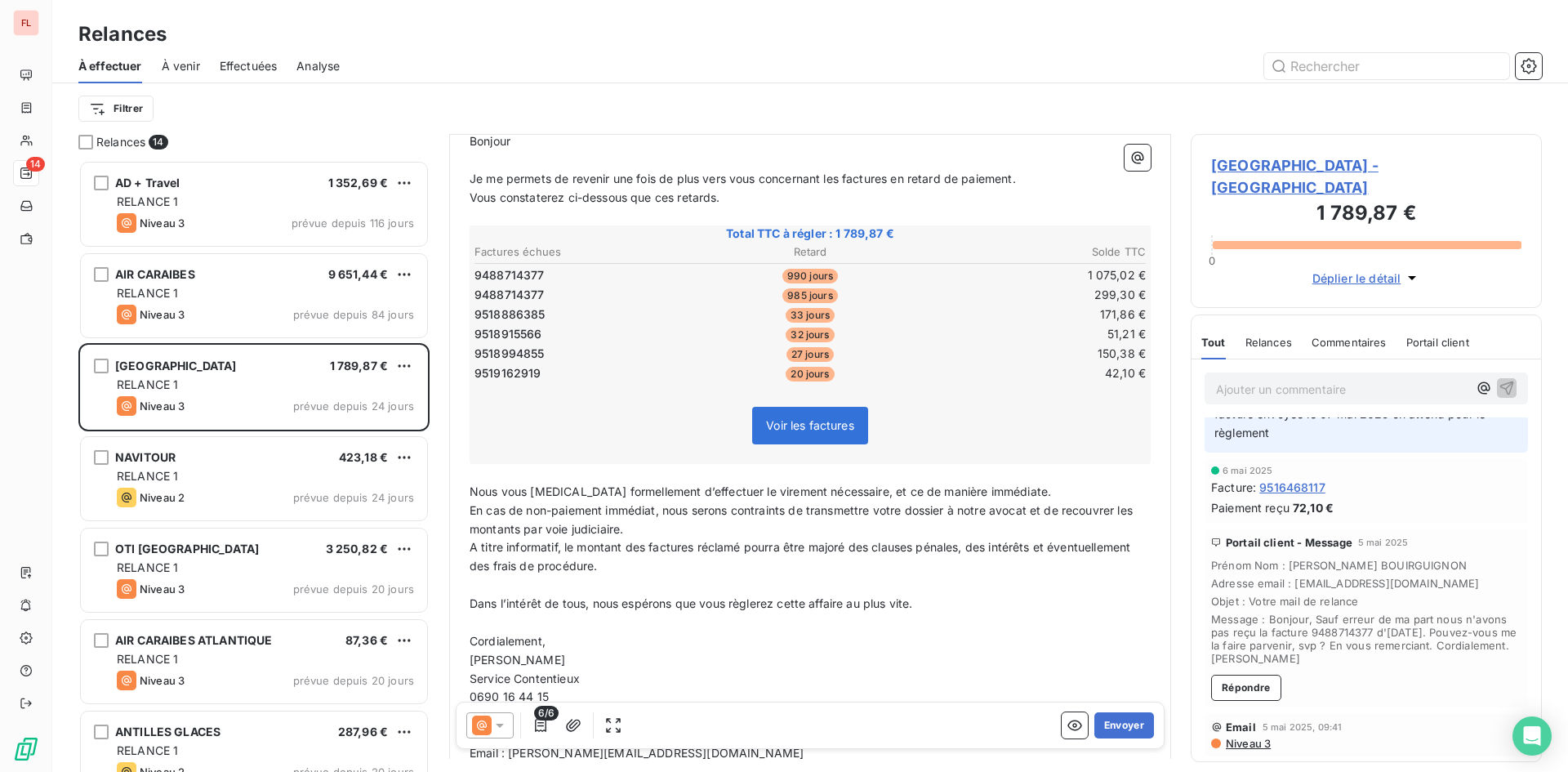
scroll to position [408, 0]
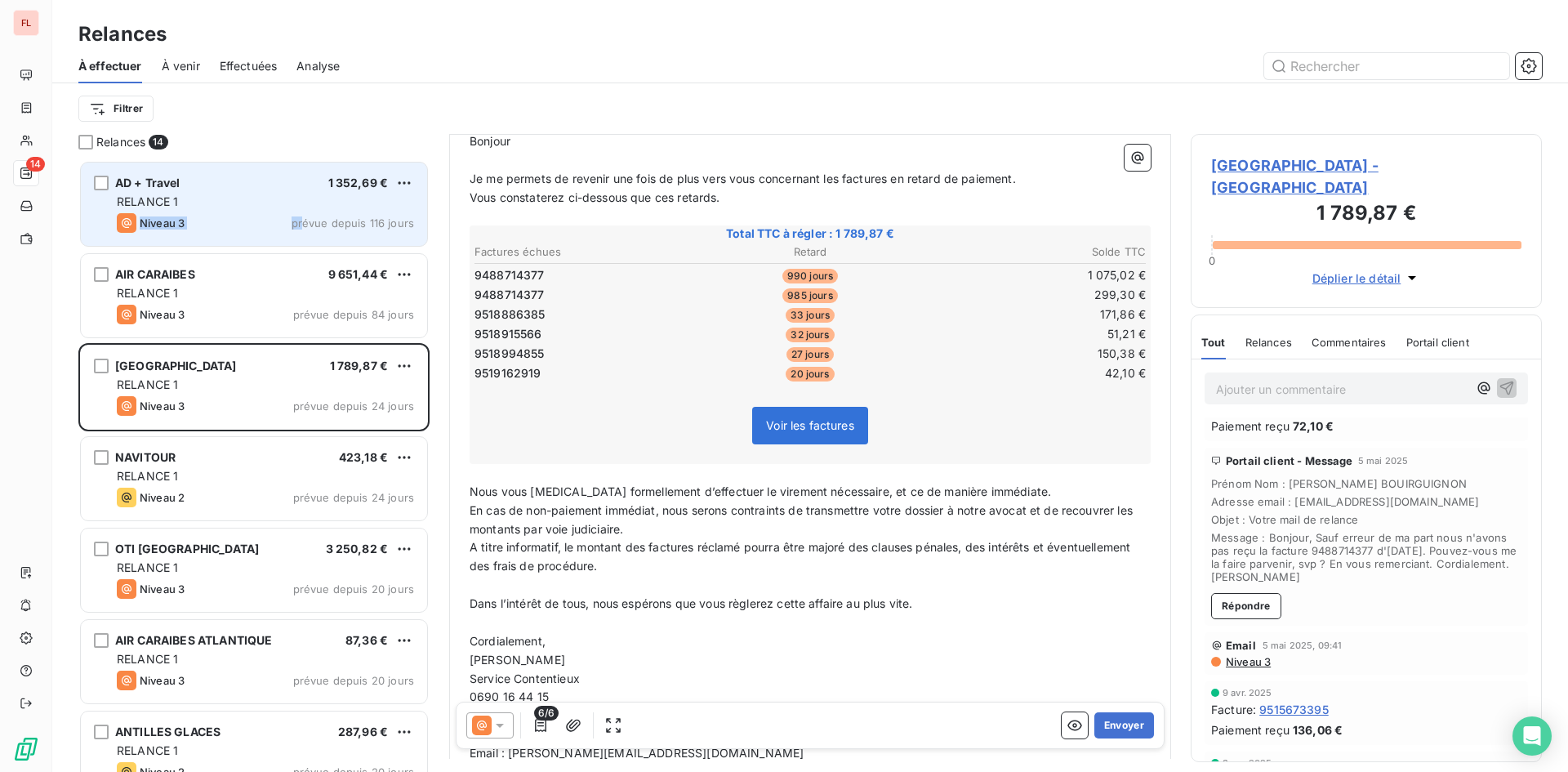
click at [301, 216] on div "AD + Travel 1 352,69 € RELANCE 1 Niveau 3 prévue depuis 116 jours" at bounding box center [254, 204] width 347 height 84
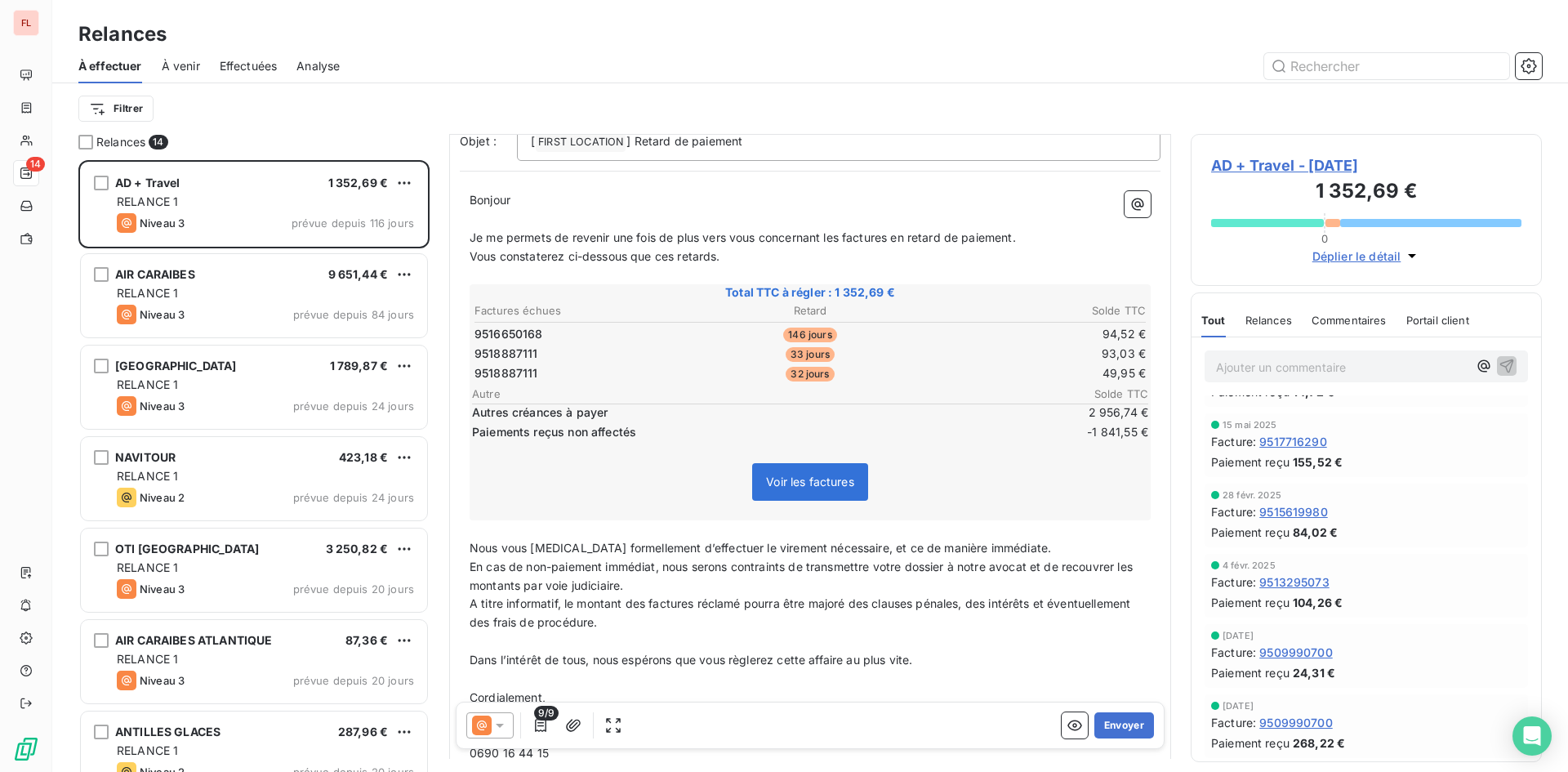
click at [904, 356] on td "33 jours" at bounding box center [810, 354] width 223 height 18
click at [1368, 328] on div "Commentaires" at bounding box center [1349, 320] width 75 height 34
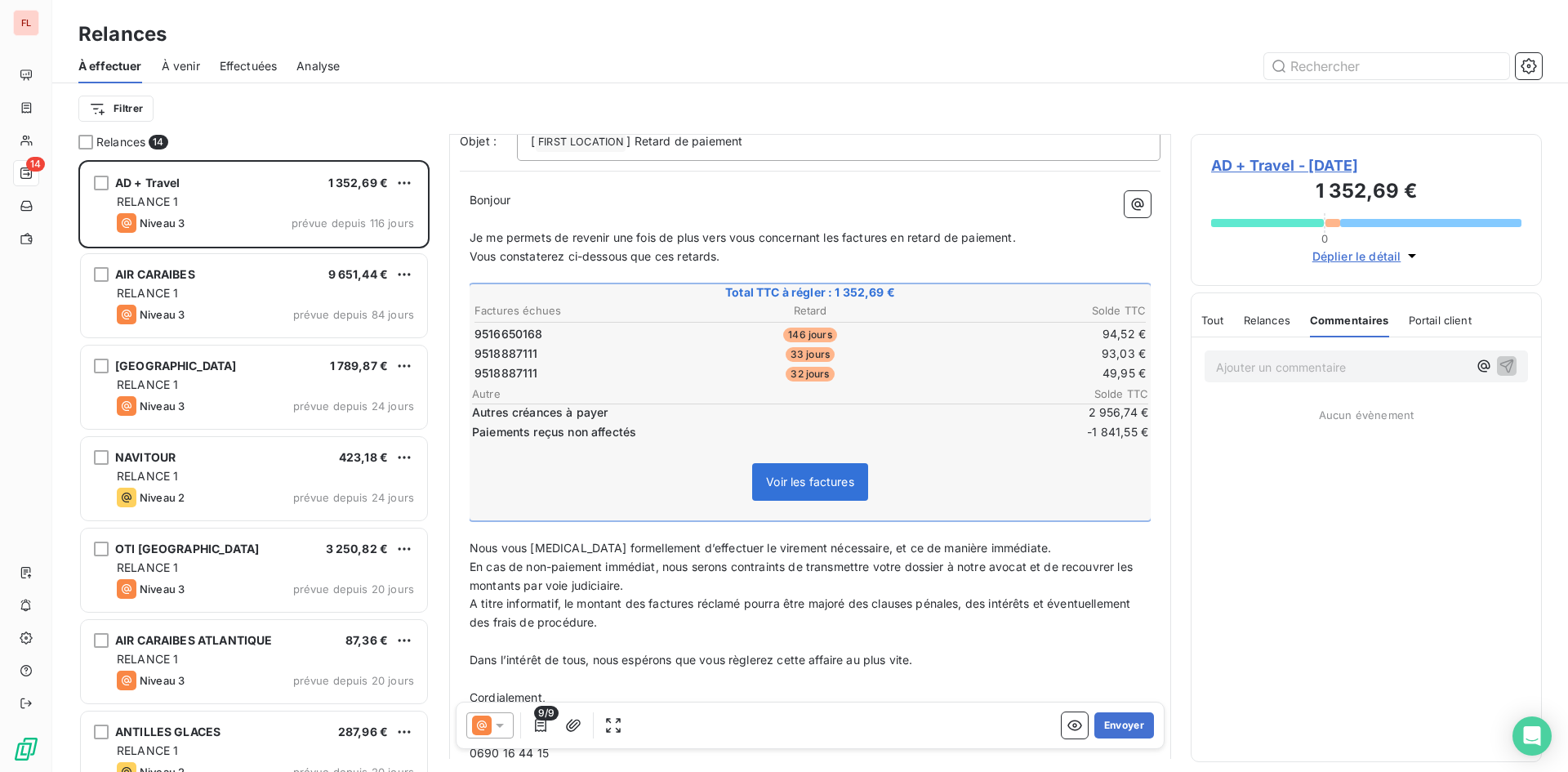
click at [1276, 320] on span "Relances" at bounding box center [1267, 320] width 47 height 13
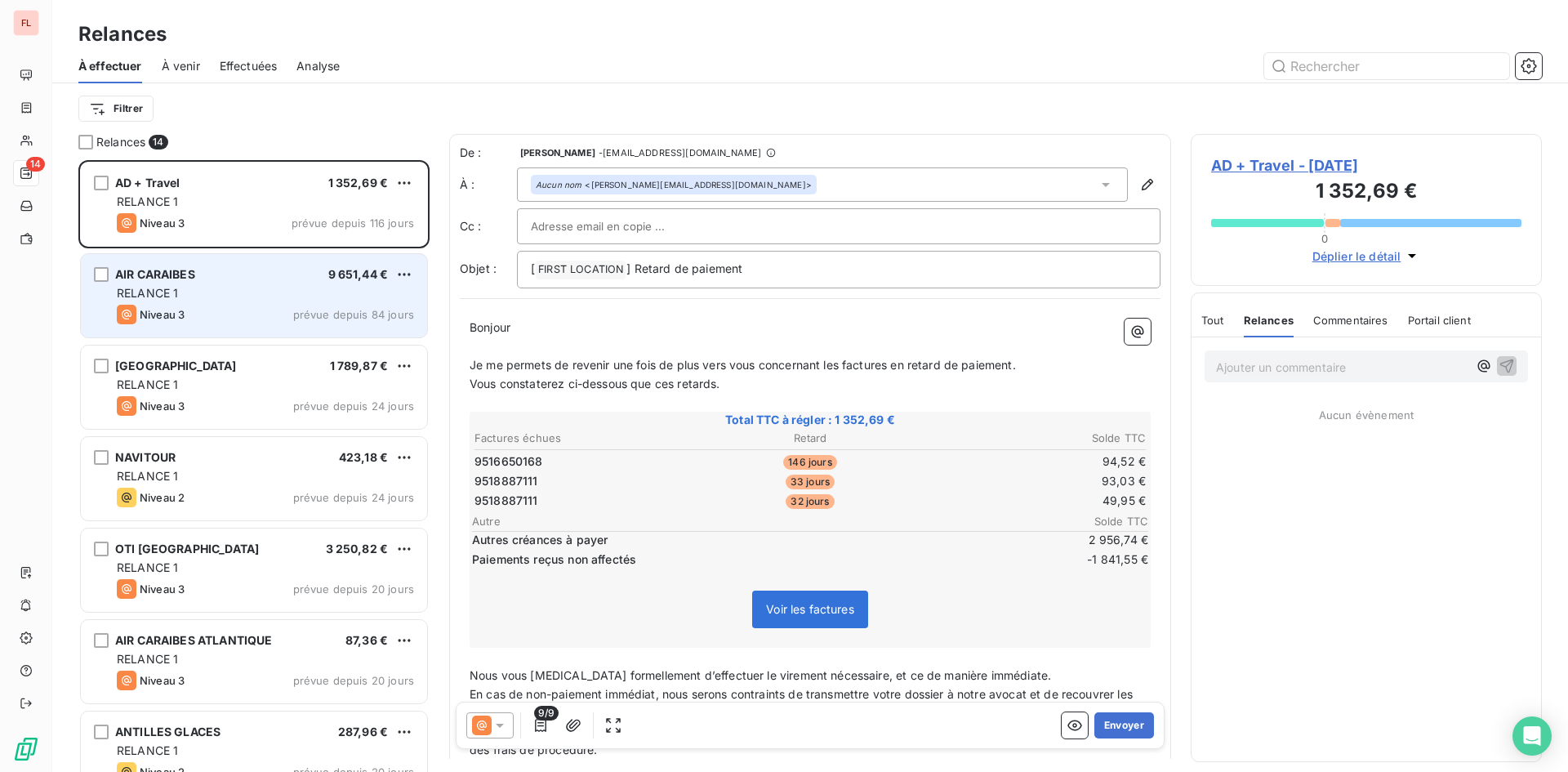
click at [358, 303] on div "AIR CARAIBES 9 651,44 € RELANCE 1 Niveau 3 prévue depuis 84 jours" at bounding box center [254, 295] width 347 height 84
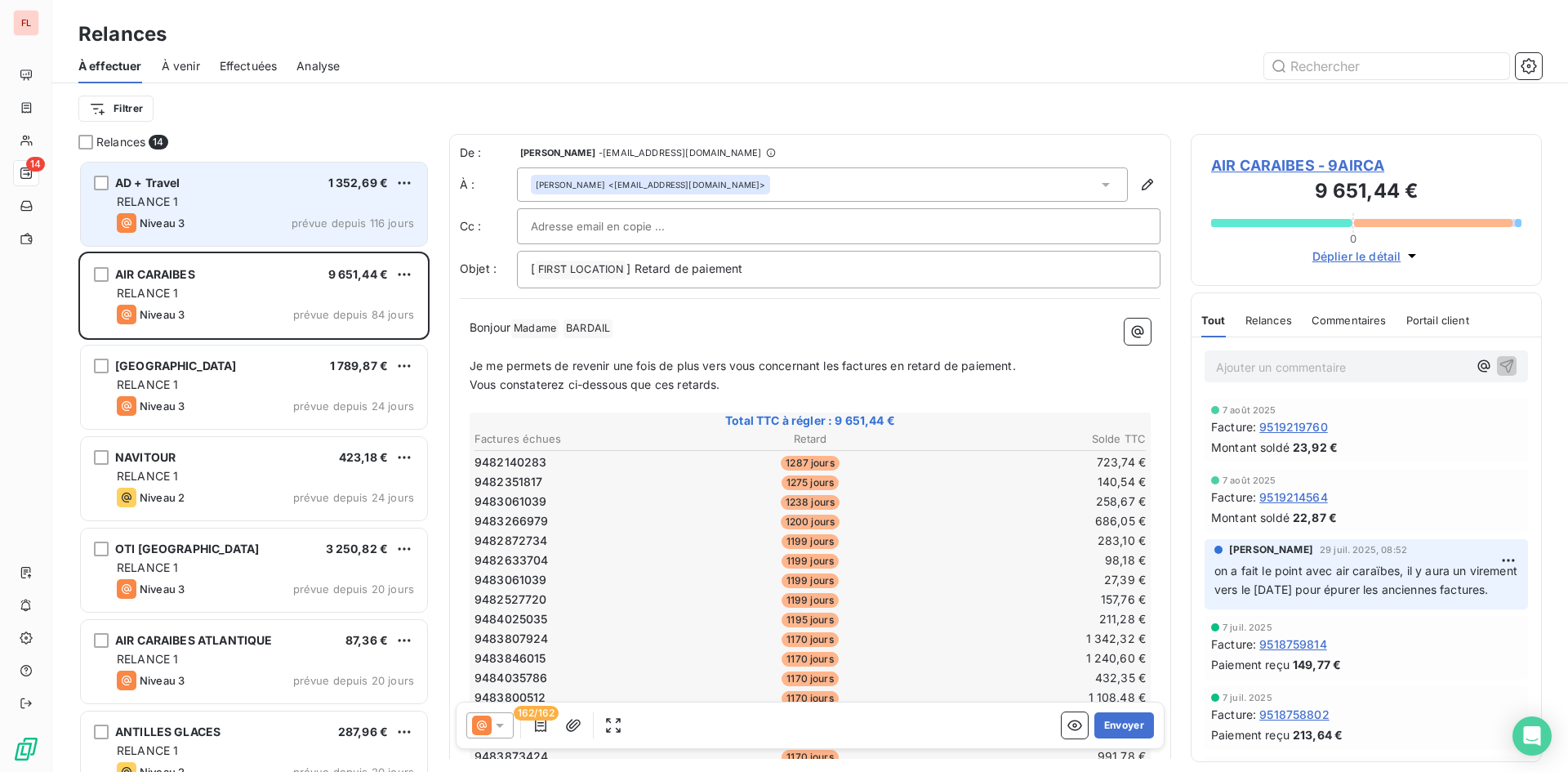
click at [382, 219] on span "prévue depuis 116 jours" at bounding box center [352, 222] width 122 height 13
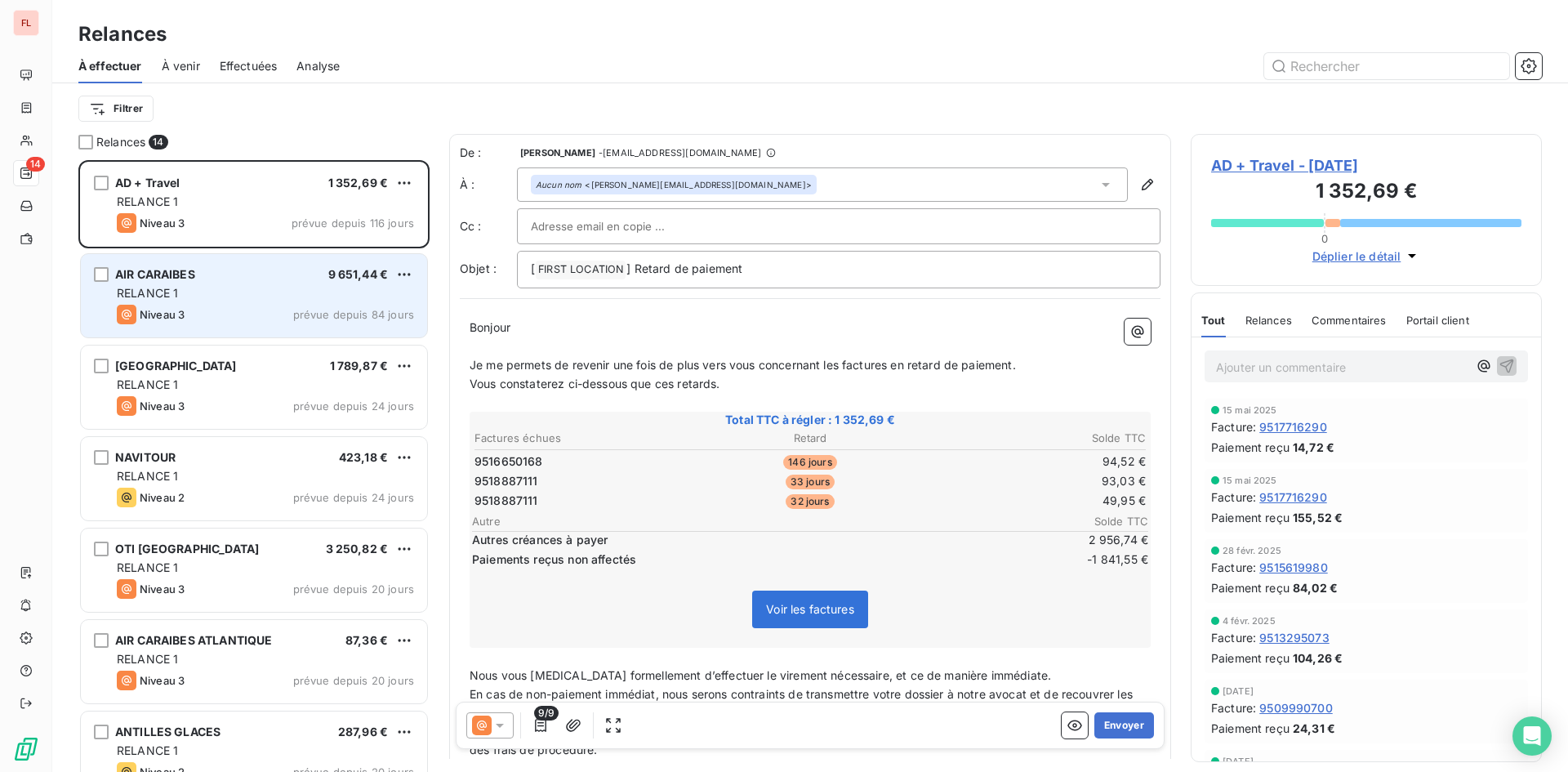
click at [374, 301] on div "RELANCE 1" at bounding box center [265, 293] width 297 height 17
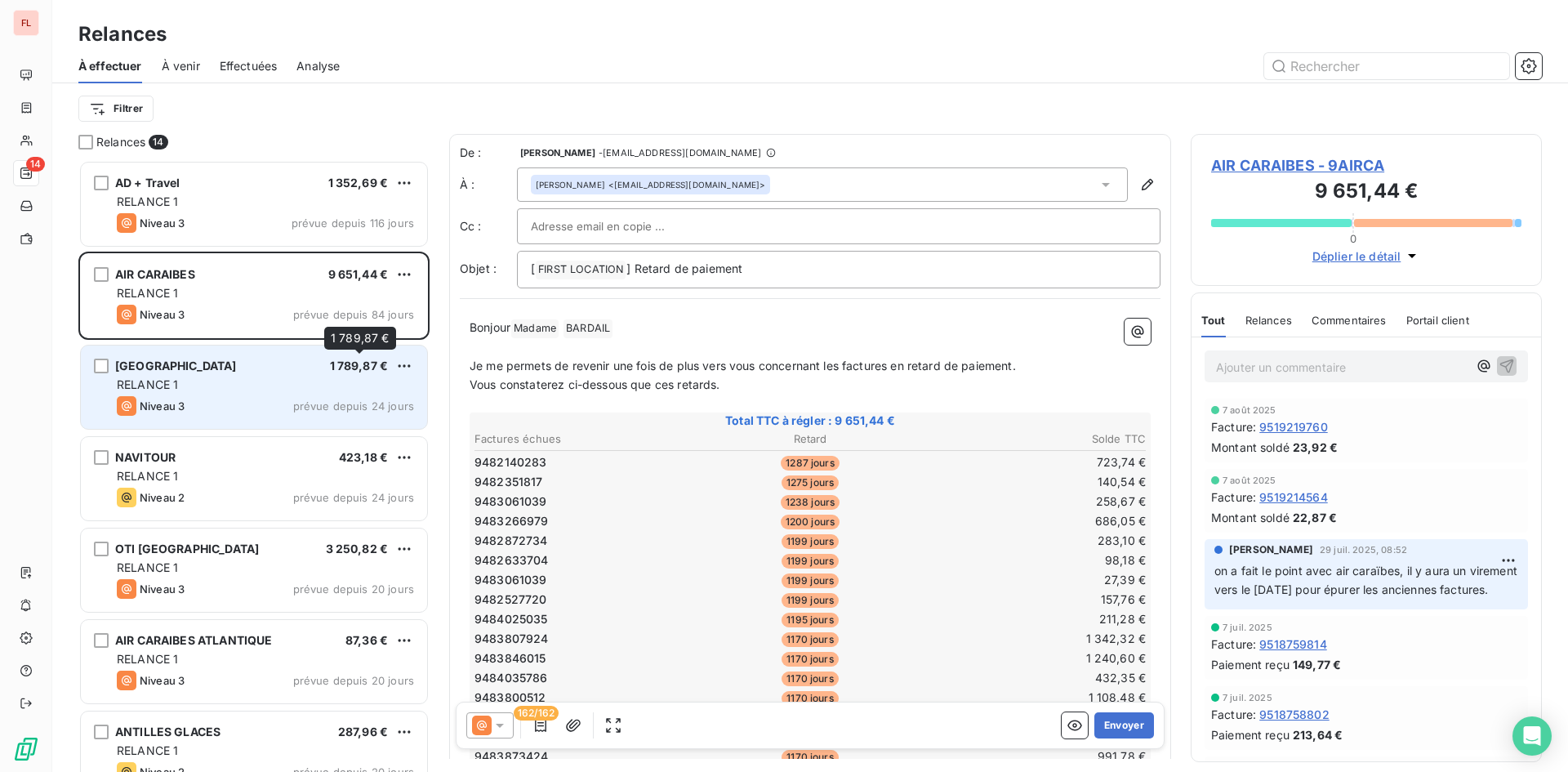
click at [369, 362] on span "1 789,87 €" at bounding box center [359, 365] width 59 height 14
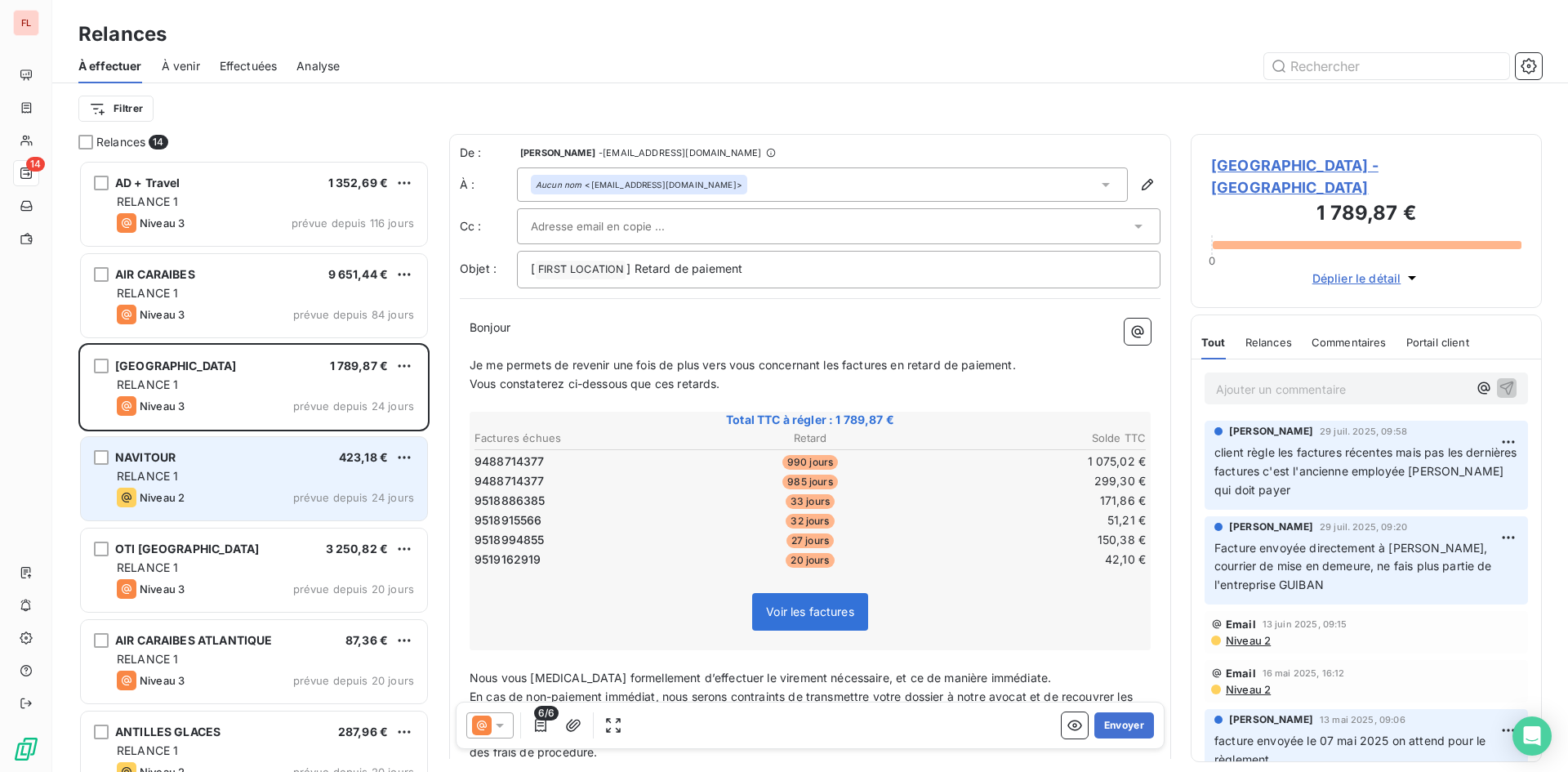
click at [293, 487] on div "NAVITOUR 423,18 € RELANCE 1 Niveau 2 prévue depuis 24 jours" at bounding box center [254, 478] width 347 height 84
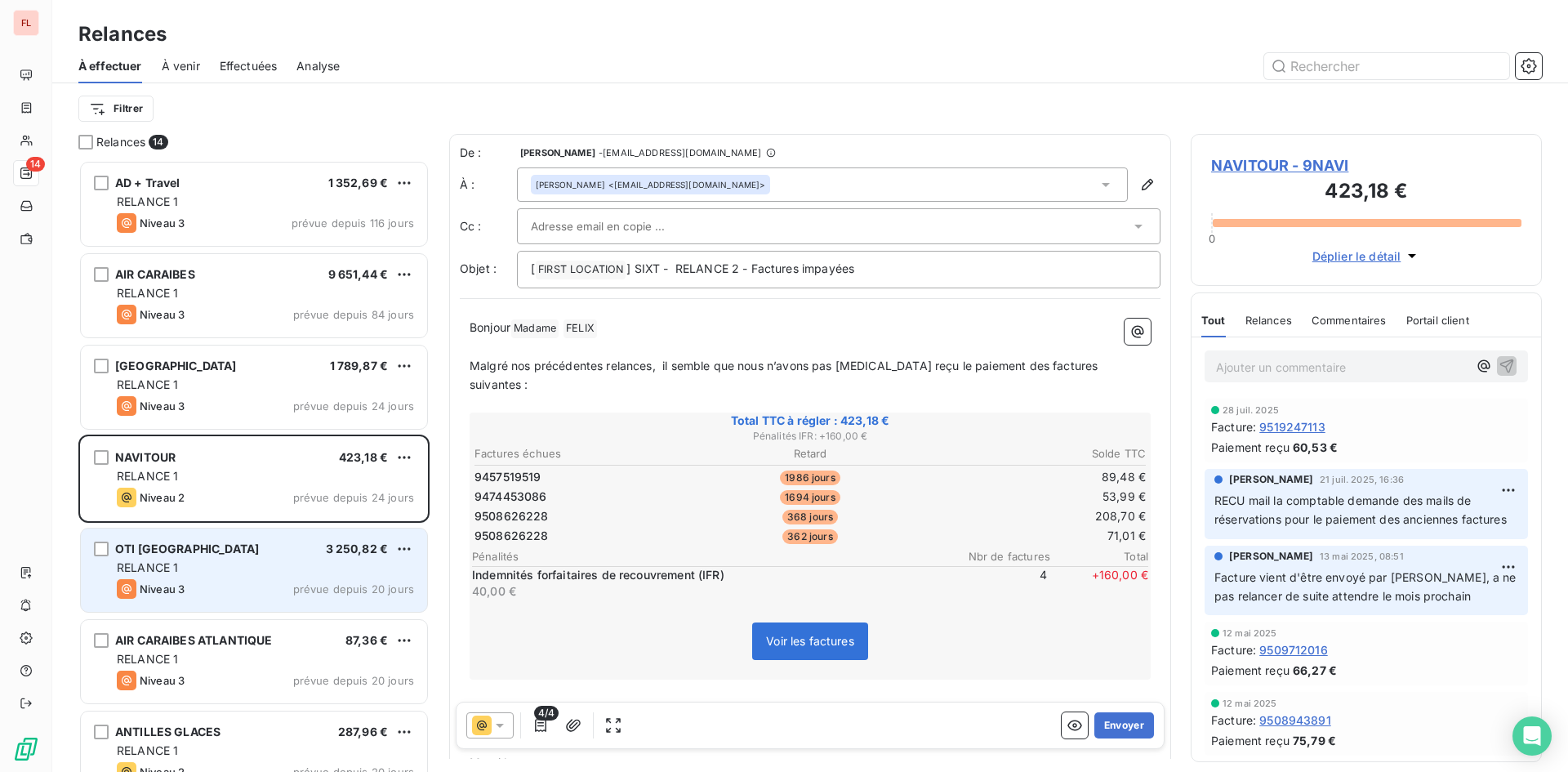
click at [311, 553] on div "OTI RIVIERA DU LEVANT 3 250,82 €" at bounding box center [265, 549] width 297 height 15
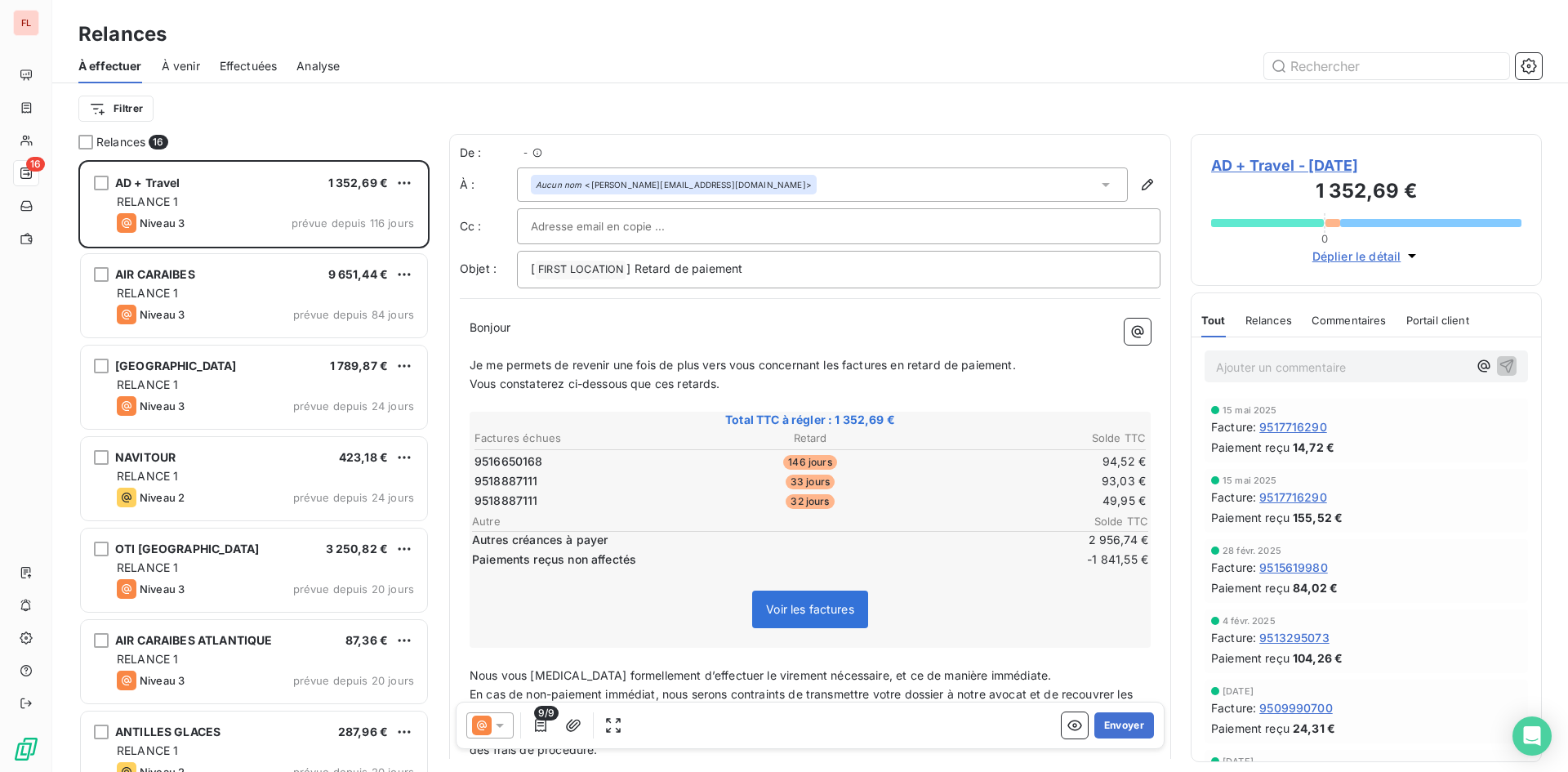
scroll to position [599, 339]
